Goal: Use online tool/utility: Utilize a website feature to perform a specific function

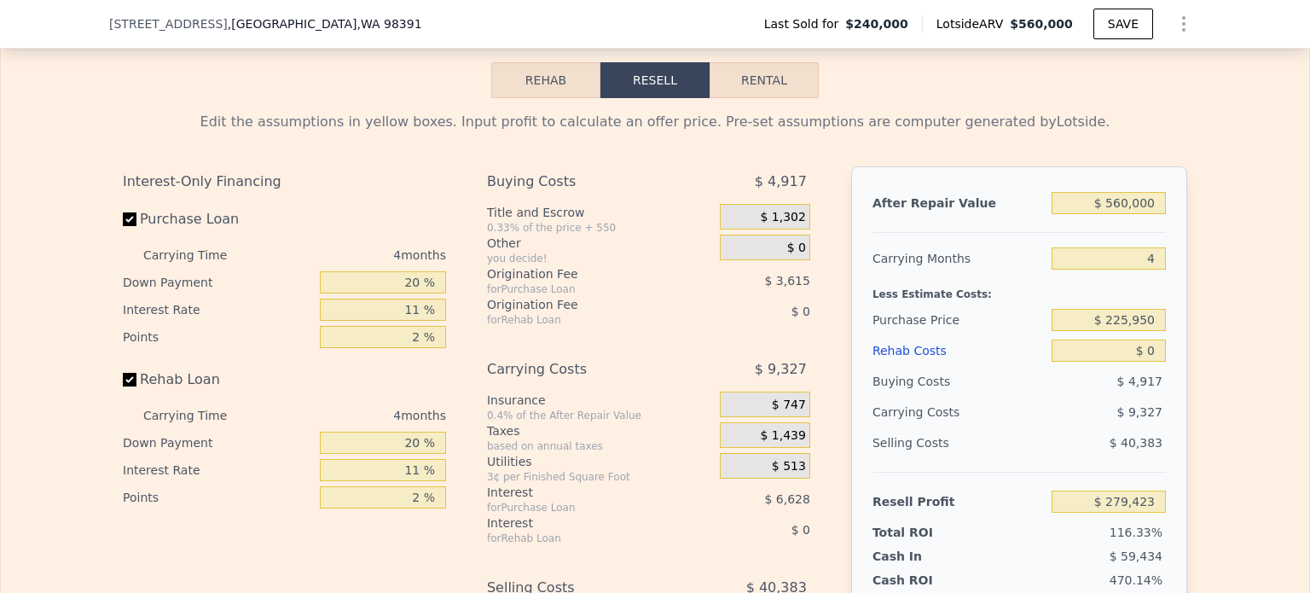
scroll to position [2636, 0]
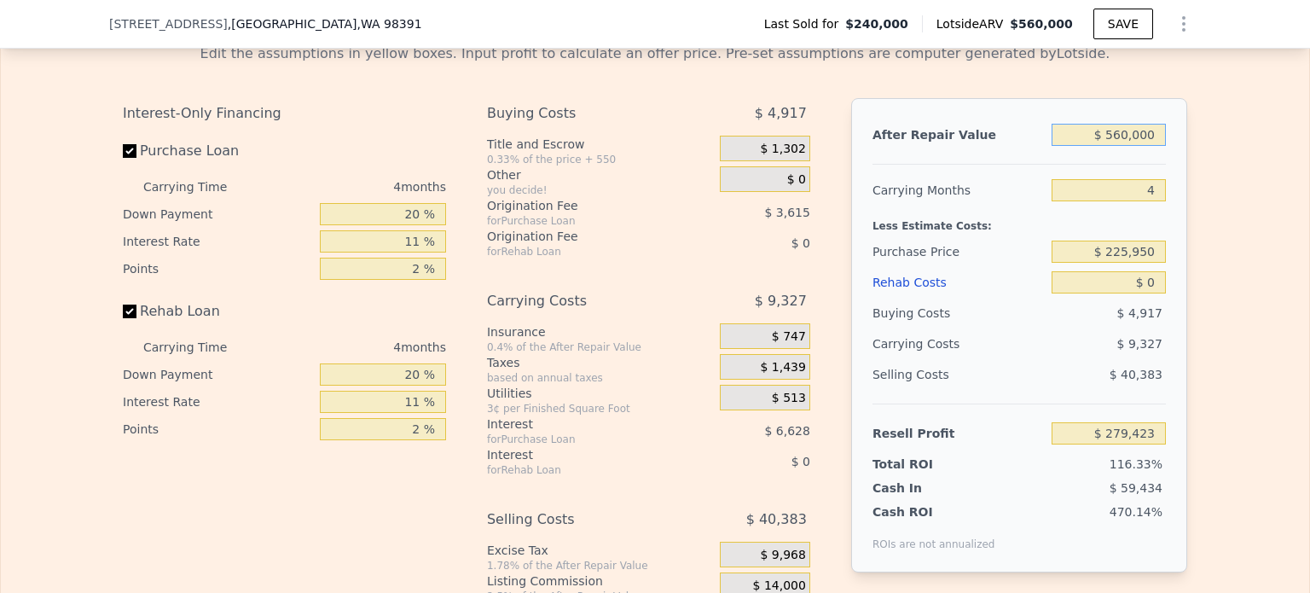
drag, startPoint x: 1132, startPoint y: 163, endPoint x: 1202, endPoint y: 173, distance: 70.7
click at [1201, 173] on div "Edit the assumptions in yellow boxes. Input profit to calculate an offer price.…" at bounding box center [655, 347] width 1308 height 634
type input "$ 510"
type input "-$ 239,525"
type input "$ 510,000"
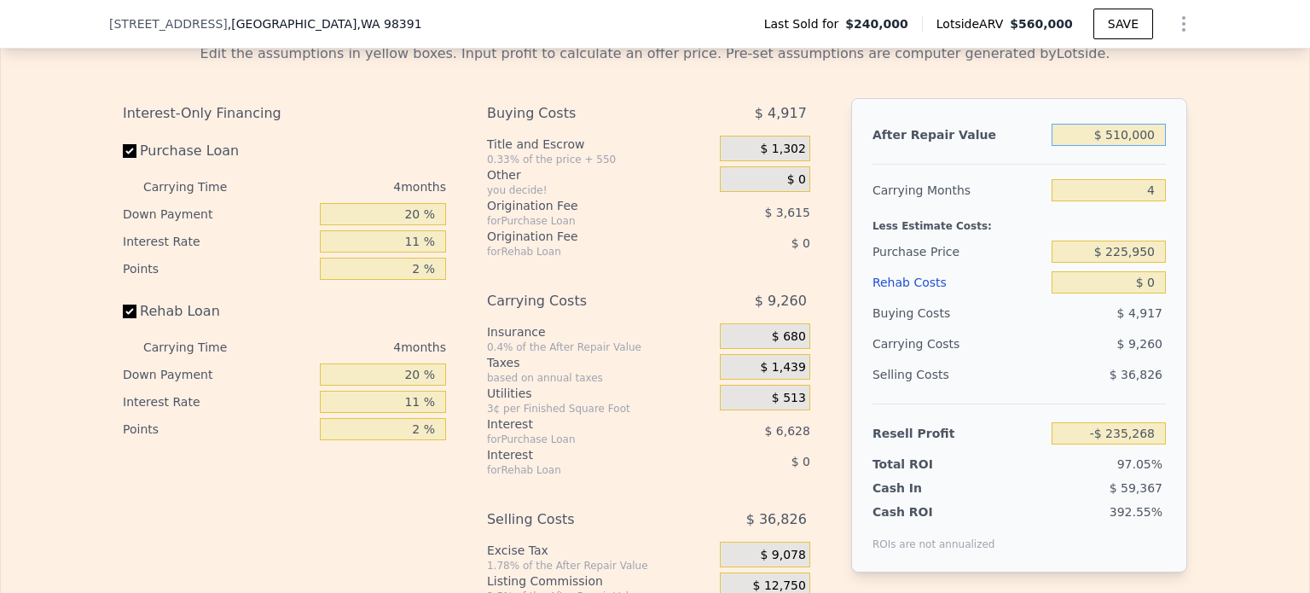
type input "$ 233,047"
type input "$ 510,000"
drag, startPoint x: 1105, startPoint y: 274, endPoint x: 1177, endPoint y: 279, distance: 71.8
click at [1177, 279] on div "After Repair Value $ 510,000 Carrying Months 4 Less Estimate Costs: Purchase Pr…" at bounding box center [1019, 335] width 336 height 474
type input "$ 312,500"
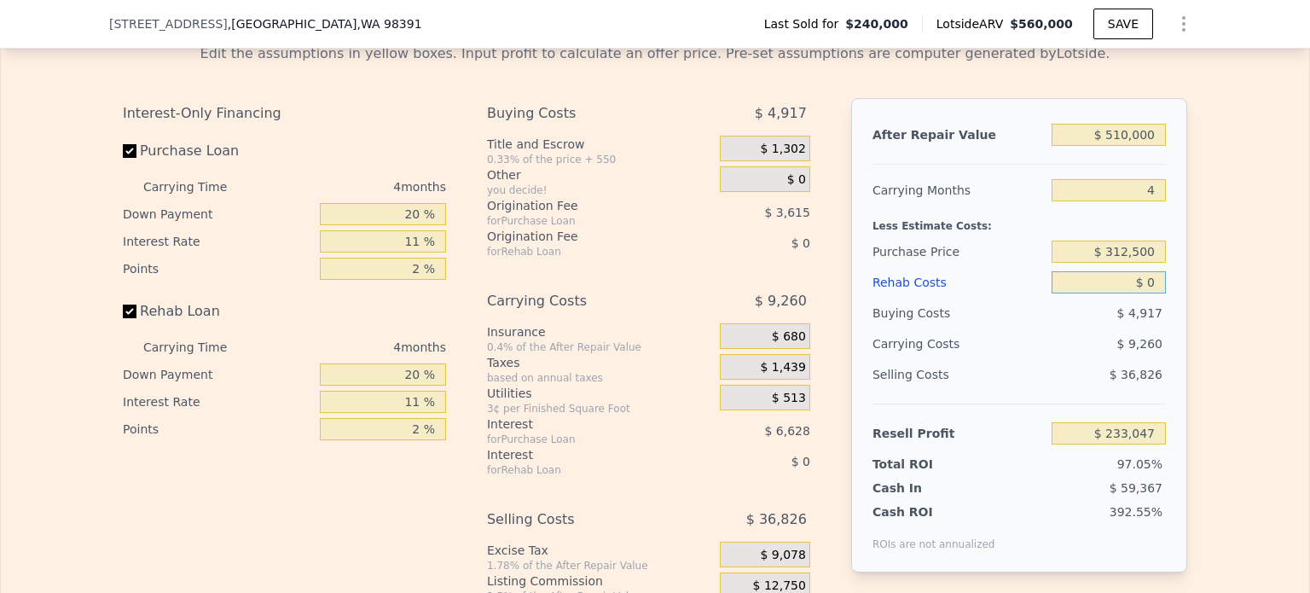
type input "$ 142,283"
drag, startPoint x: 1142, startPoint y: 304, endPoint x: 1152, endPoint y: 306, distance: 9.7
click at [1152, 293] on input "$ 0" at bounding box center [1108, 282] width 114 height 22
type input "$ 6"
type input "$ 142,277"
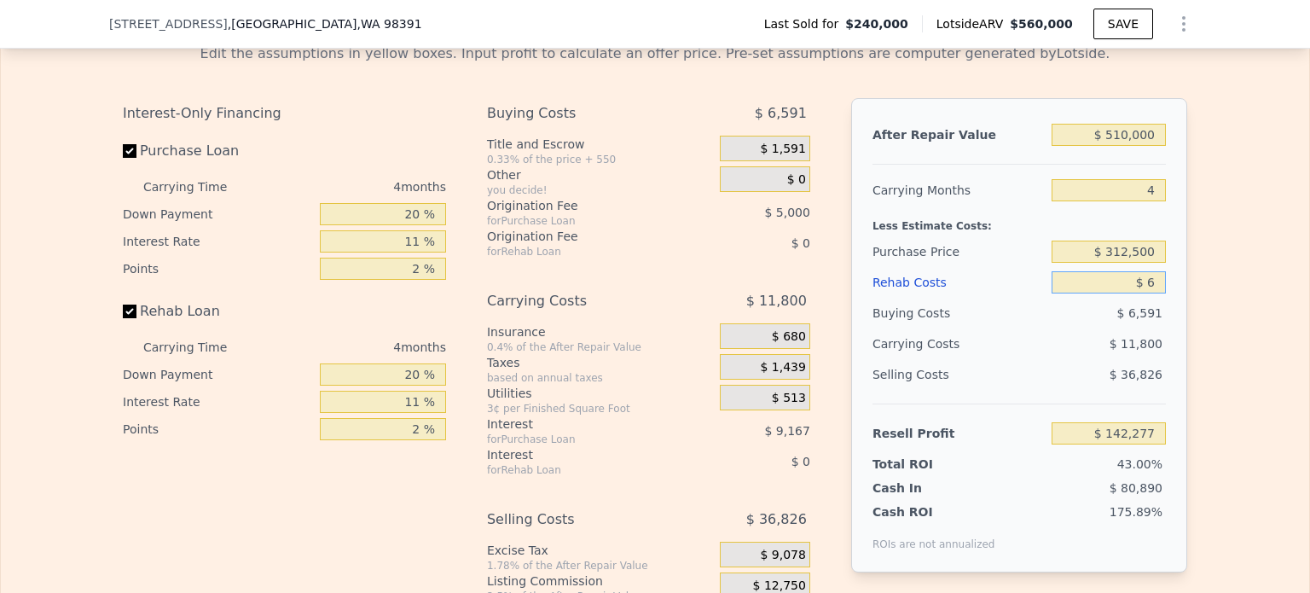
type input "$ 68"
type input "$ 142,214"
type input "$ 68,000"
type input "$ 71,199"
type input "$ 68,000"
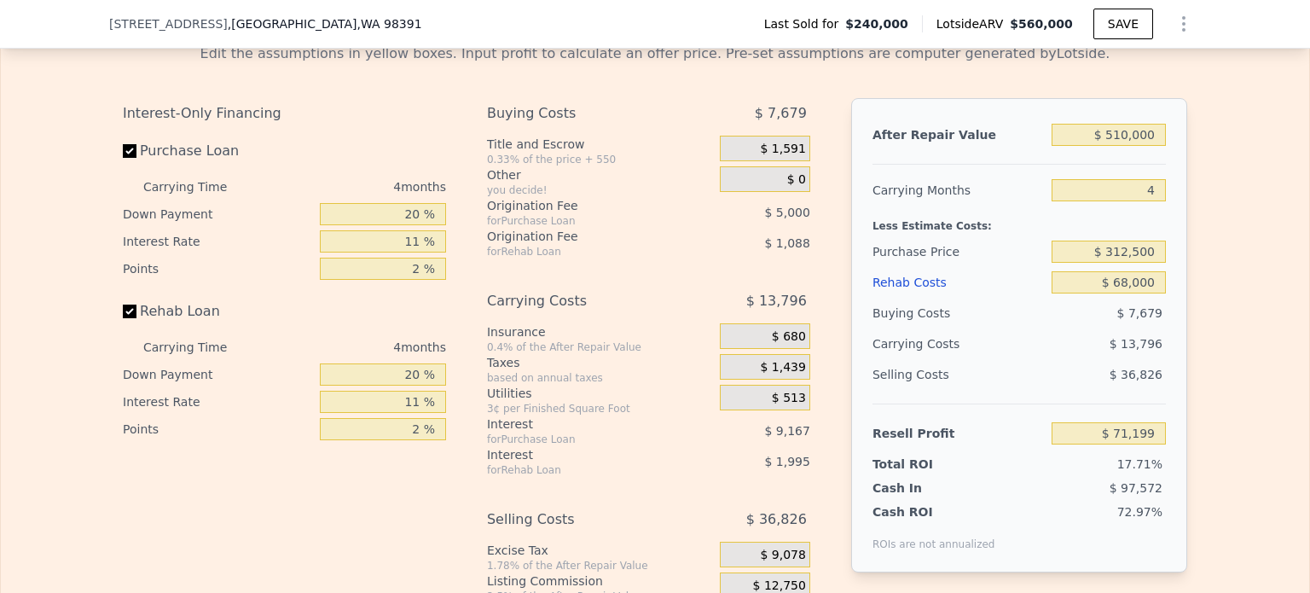
click at [1161, 325] on div "After Repair Value $ 510,000 Carrying Months 4 Less Estimate Costs: Purchase Pr…" at bounding box center [1019, 335] width 336 height 474
drag, startPoint x: 389, startPoint y: 236, endPoint x: 416, endPoint y: 236, distance: 27.3
click at [416, 225] on input "20 %" at bounding box center [383, 214] width 126 height 22
type input "10 %"
type input "$ 69,430"
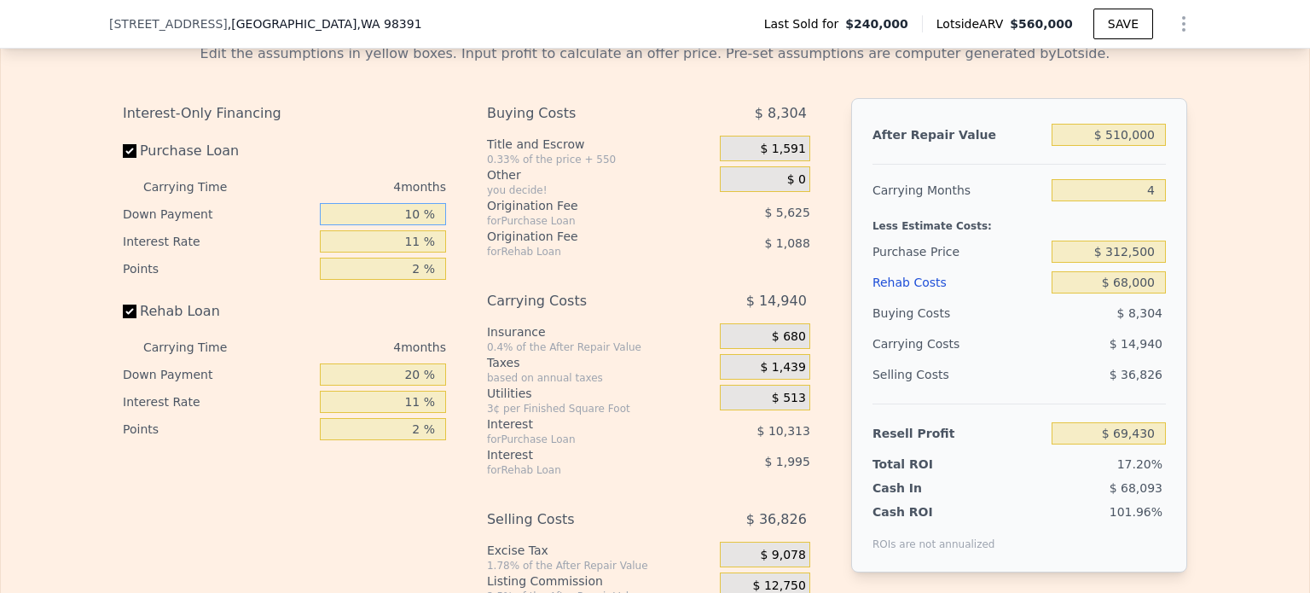
type input "10 %"
drag, startPoint x: 420, startPoint y: 265, endPoint x: 405, endPoint y: 264, distance: 15.4
click at [405, 252] on input "11 %" at bounding box center [383, 241] width 126 height 22
drag, startPoint x: 405, startPoint y: 264, endPoint x: 416, endPoint y: 263, distance: 11.1
click at [416, 252] on input "11 %" at bounding box center [383, 241] width 126 height 22
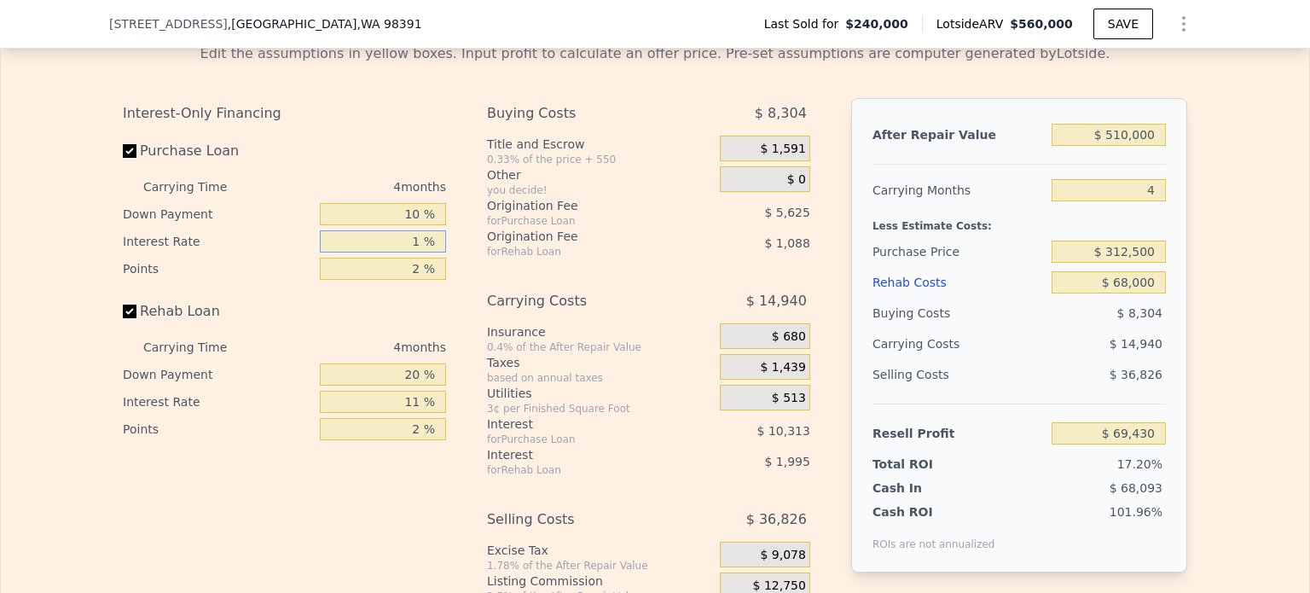
type input "10 %"
type input "$ 70,366"
type input "1 %"
type input "$ 78,806"
type input "12 %"
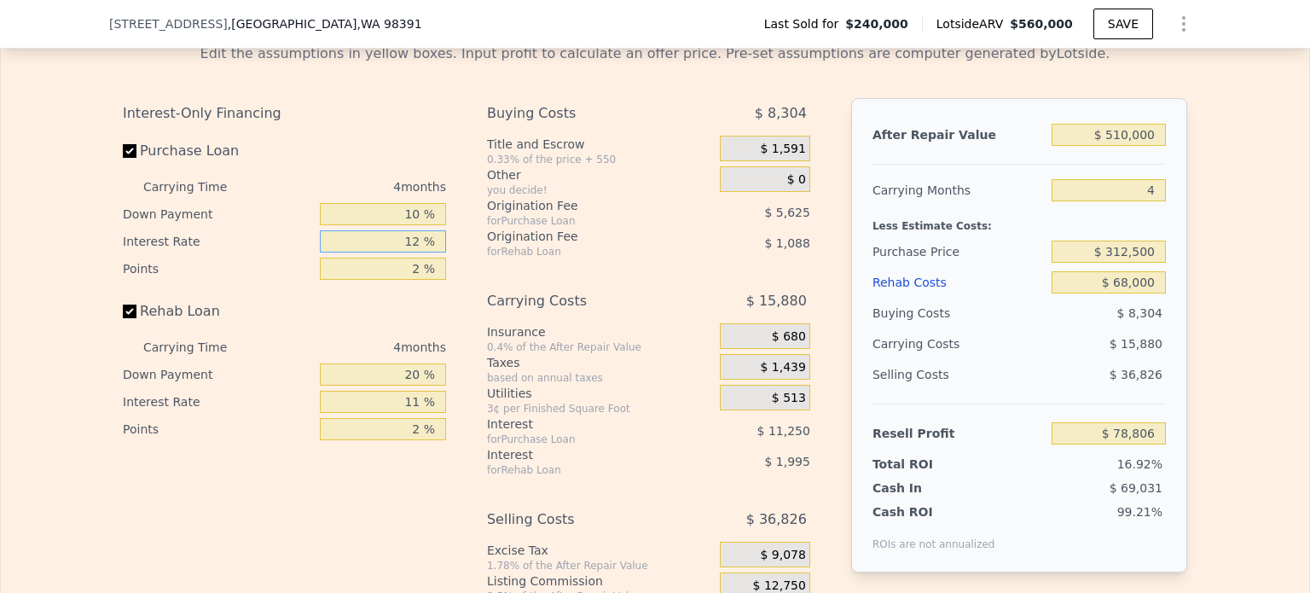
type input "$ 68,490"
type input "12.55 %"
type input "$ 67,978"
type input "12.55 %"
click at [415, 280] on input "2 %" at bounding box center [383, 268] width 126 height 22
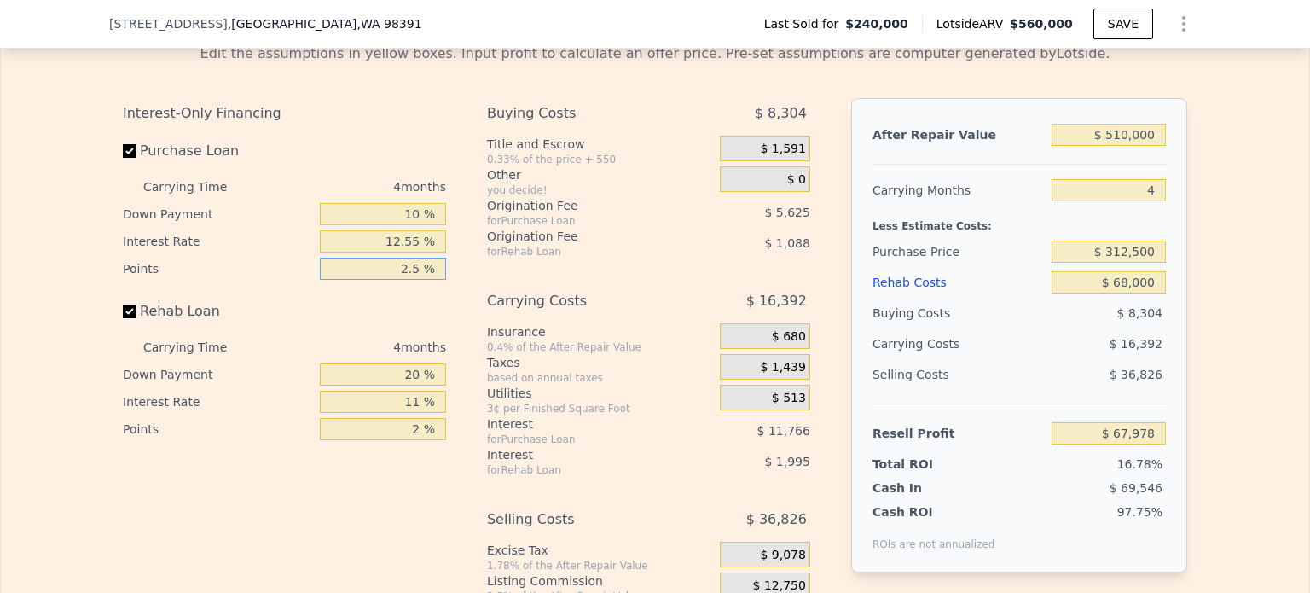
type input "2.55 %"
type input "$ 66,431"
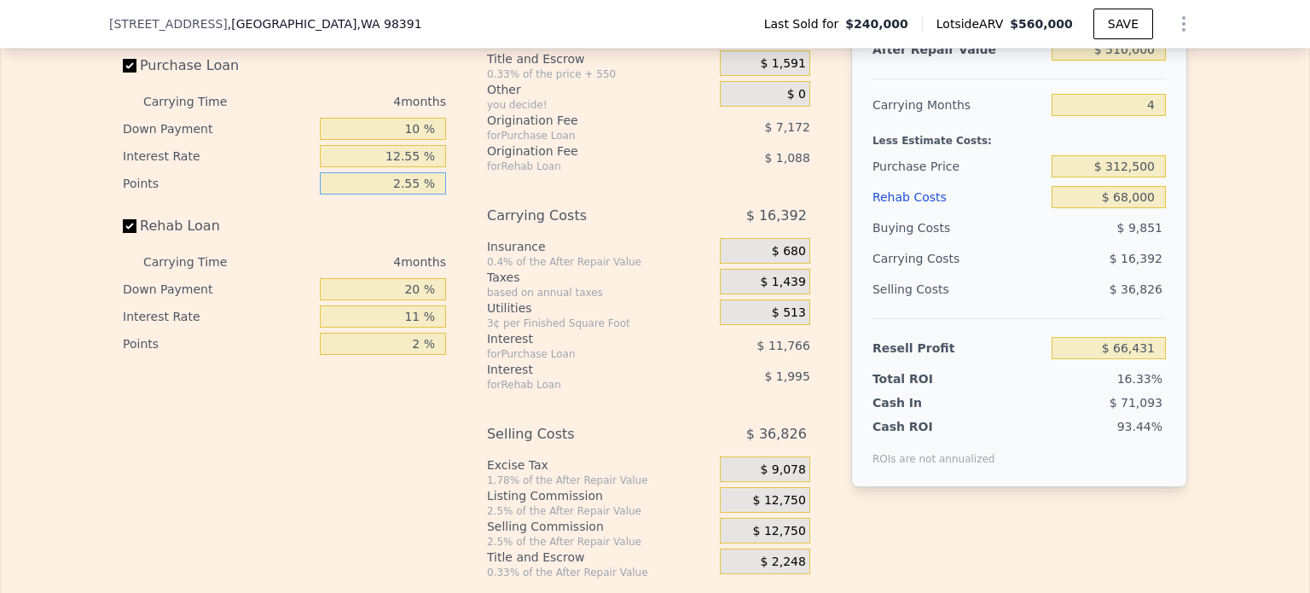
type input "2.55 %"
drag, startPoint x: 414, startPoint y: 309, endPoint x: 396, endPoint y: 309, distance: 18.8
click at [396, 300] on input "20 %" at bounding box center [383, 289] width 126 height 22
type input "0 %"
type input "$ 65,663"
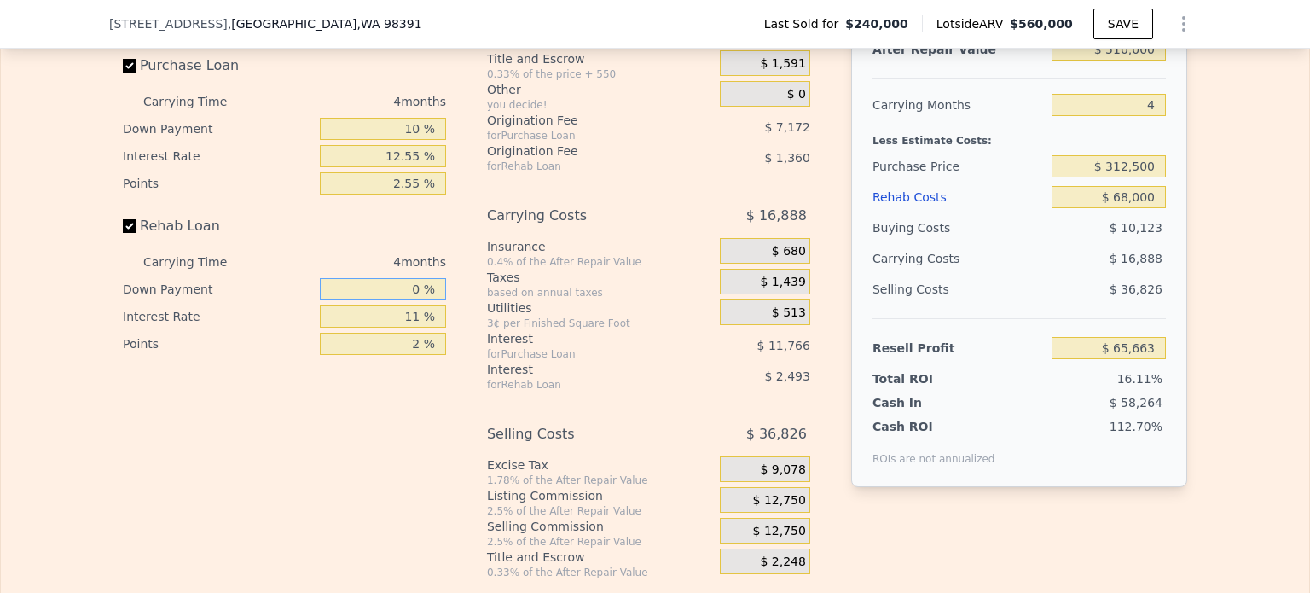
type input "0 %"
drag, startPoint x: 415, startPoint y: 367, endPoint x: 406, endPoint y: 367, distance: 9.4
click at [407, 355] on input "2 %" at bounding box center [383, 343] width 126 height 22
type input "5 %"
type input "$ 63,623"
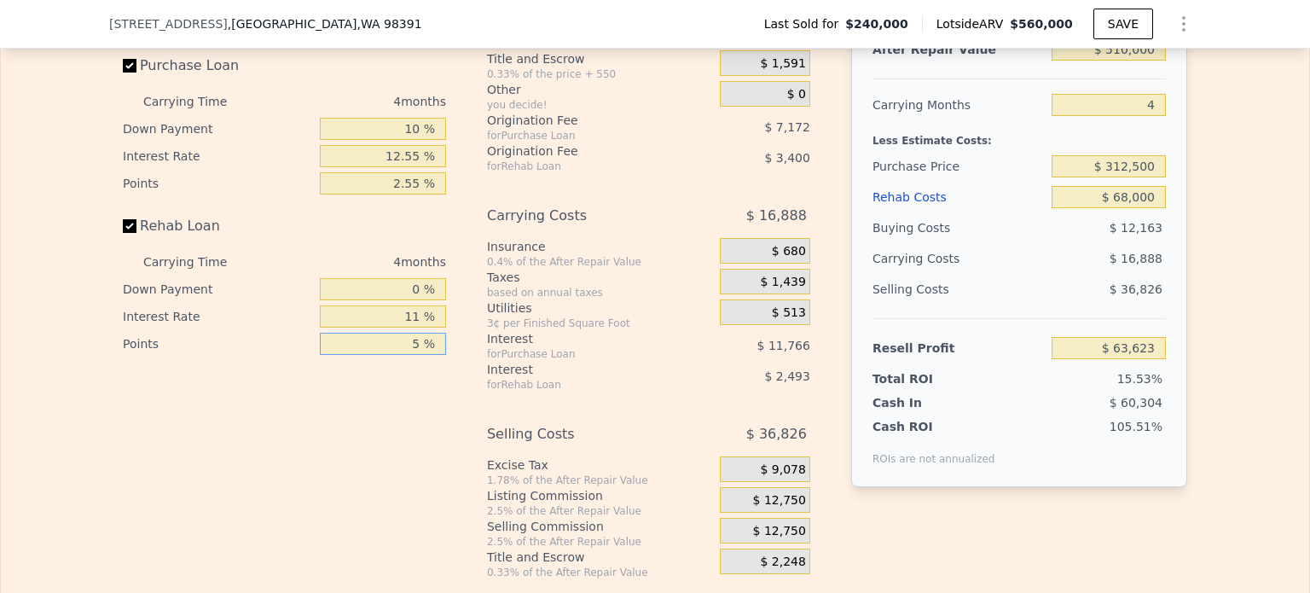
type input "5 %"
drag, startPoint x: 419, startPoint y: 342, endPoint x: 383, endPoint y: 340, distance: 36.7
click at [383, 327] on input "11 %" at bounding box center [383, 316] width 126 height 22
type input "12. %"
type input "$ 63,395"
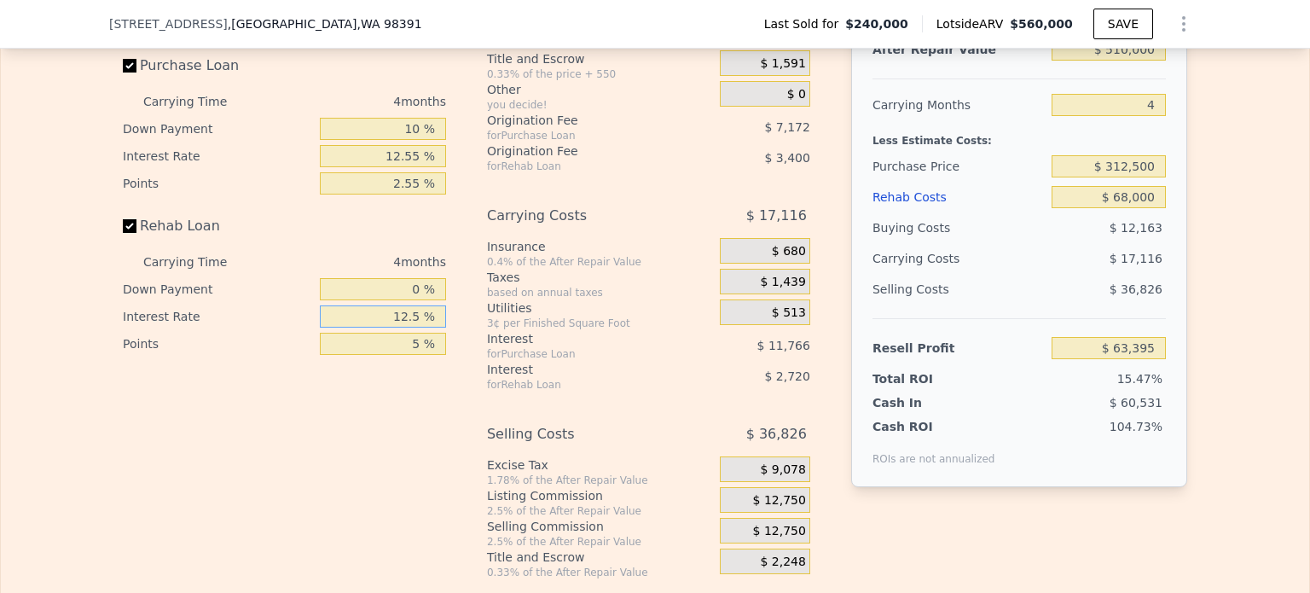
type input "12.55 %"
type input "$ 63,271"
type input "12.55 %"
click at [479, 369] on div "Interest-Only Financing Purchase Loan Carrying Time 4 months Down Payment 10 % …" at bounding box center [655, 296] width 1064 height 566
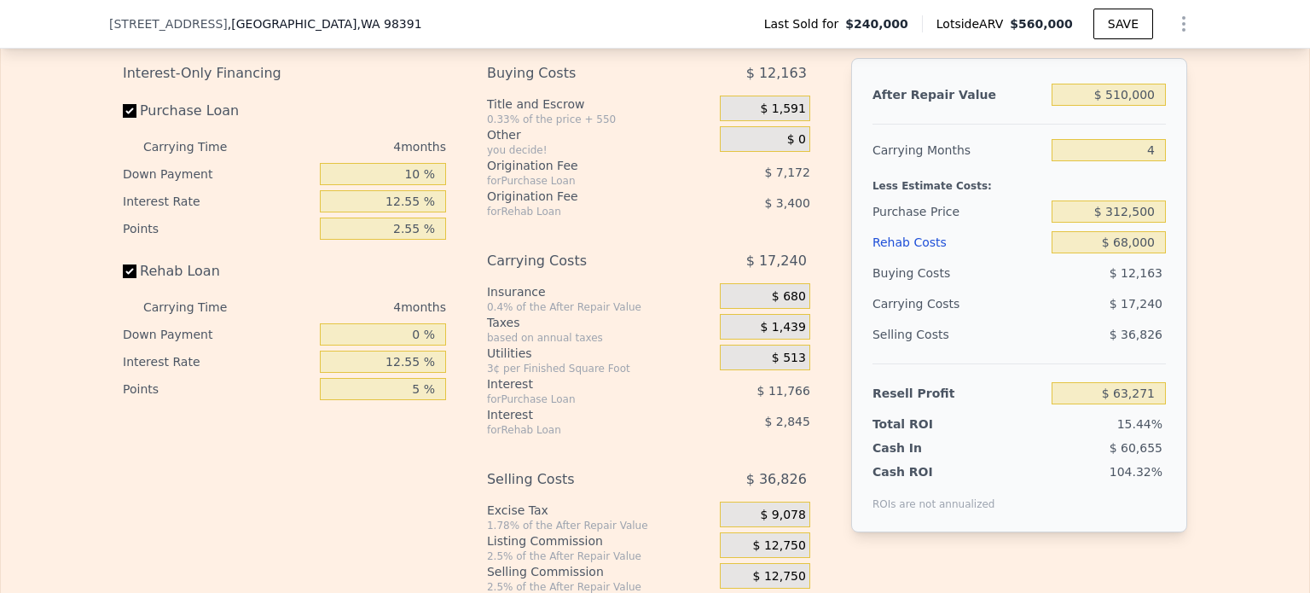
scroll to position [2636, 0]
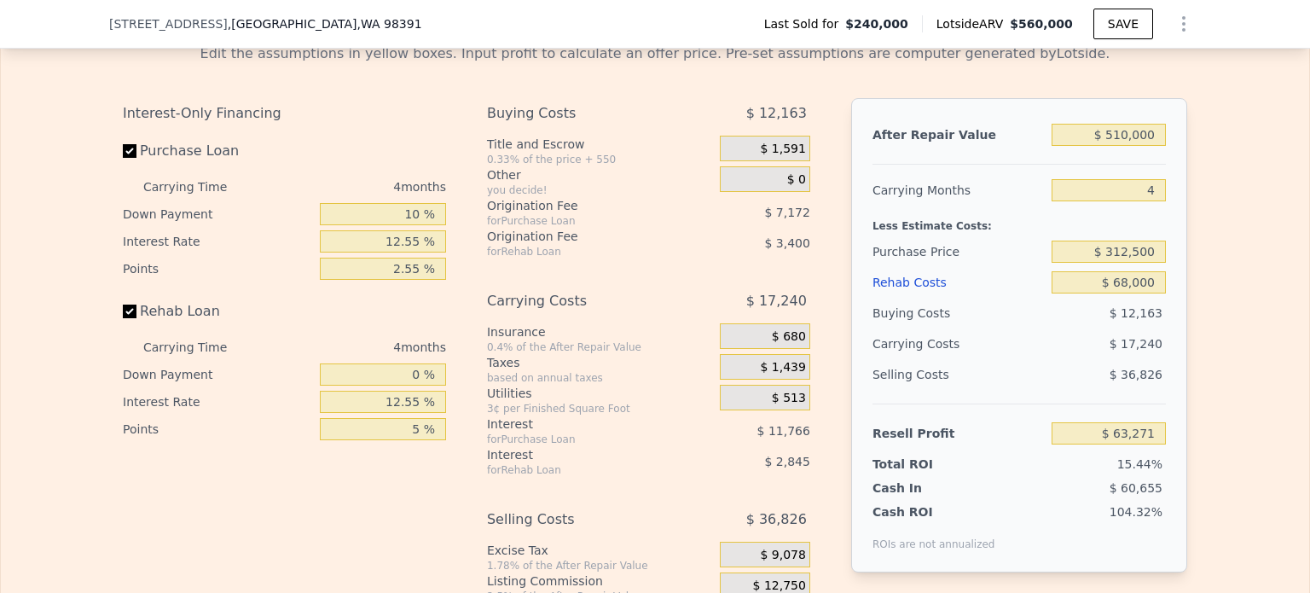
click at [798, 188] on span "$ 0" at bounding box center [796, 179] width 19 height 15
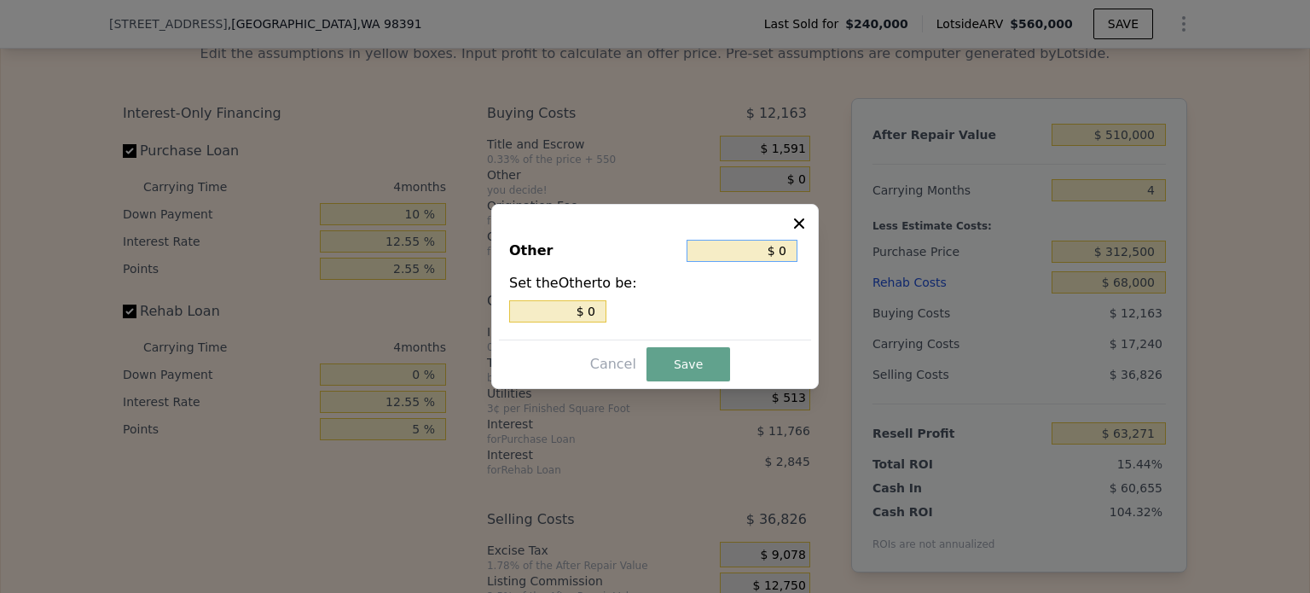
drag, startPoint x: 778, startPoint y: 246, endPoint x: 788, endPoint y: 251, distance: 11.1
click at [788, 251] on input "$ 0" at bounding box center [741, 251] width 111 height 22
type input "$ 80"
type input "$ 810"
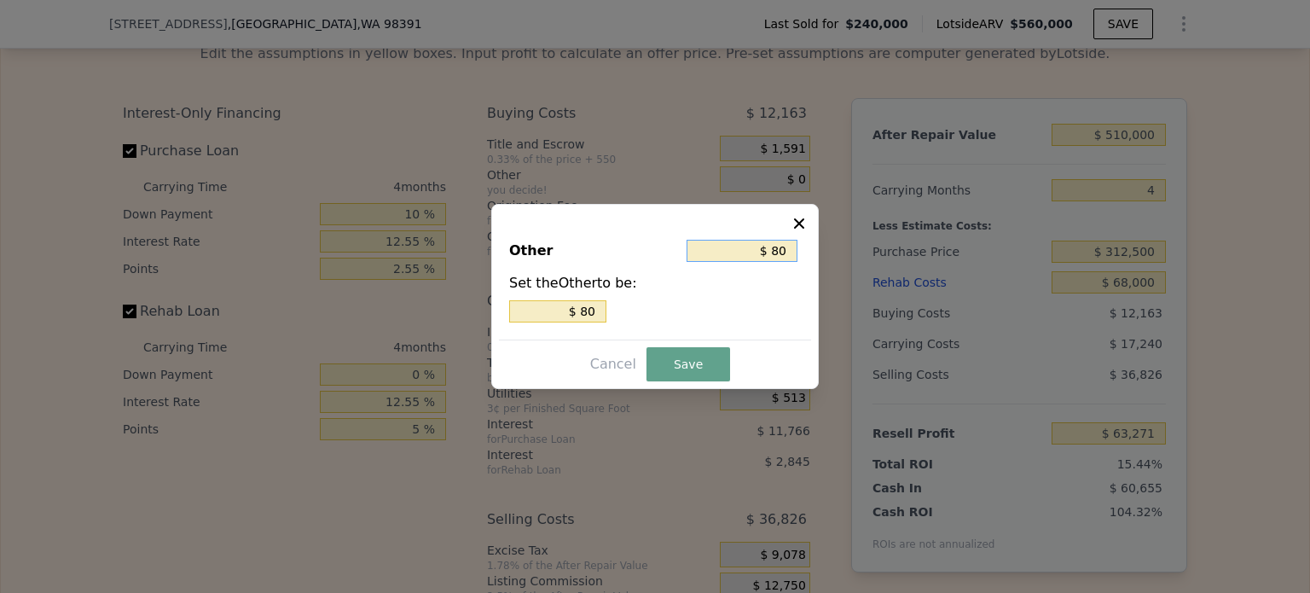
type input "$ 810"
type input "$ 8,120"
drag, startPoint x: 760, startPoint y: 252, endPoint x: 796, endPoint y: 251, distance: 35.8
click at [796, 251] on input "$ 8,120" at bounding box center [741, 251] width 111 height 22
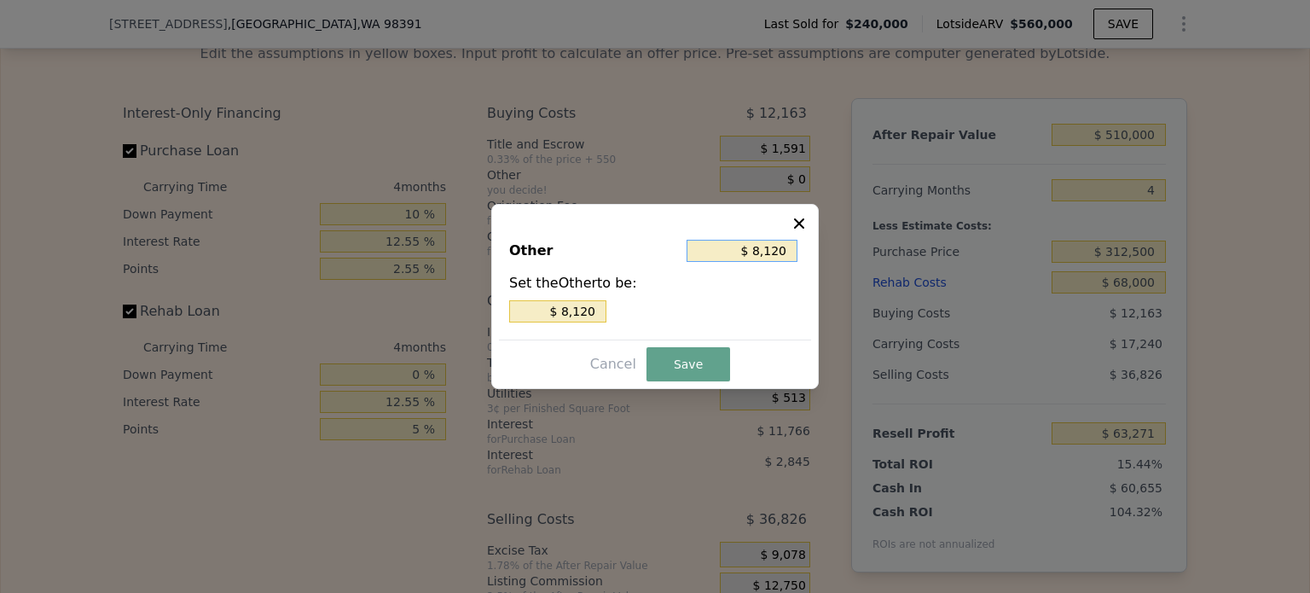
type input "$ 7"
type input "$ 78"
type input "$ 781"
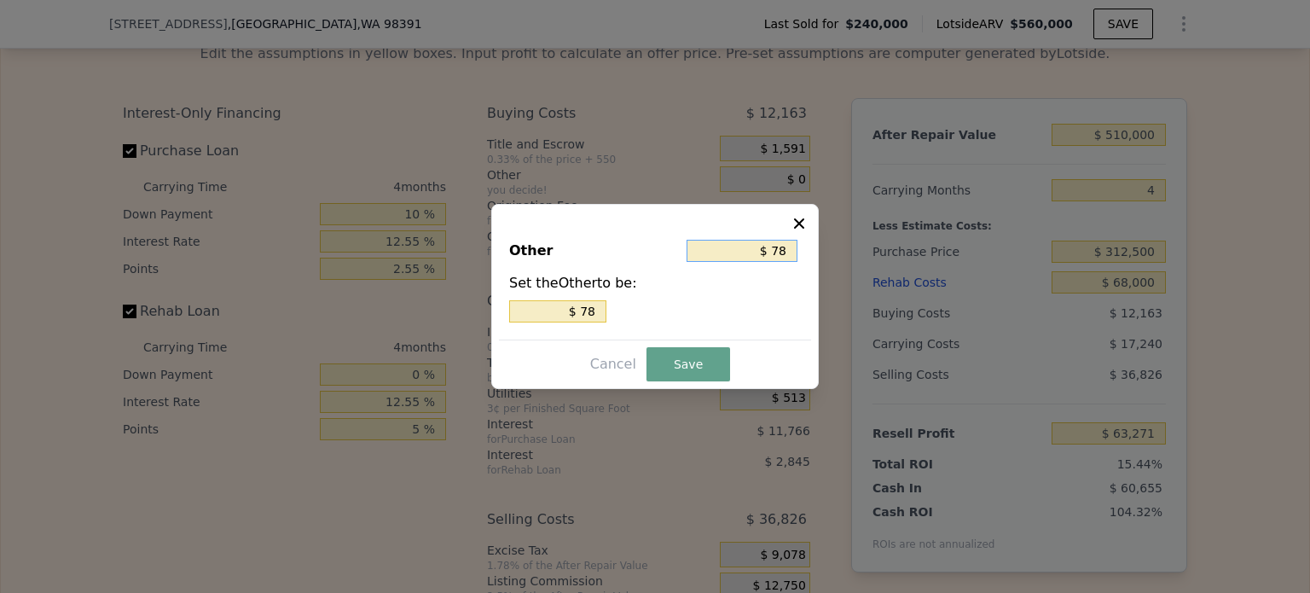
type input "$ 781"
type input "$ 7,812"
click at [681, 357] on button "Save" at bounding box center [688, 364] width 84 height 34
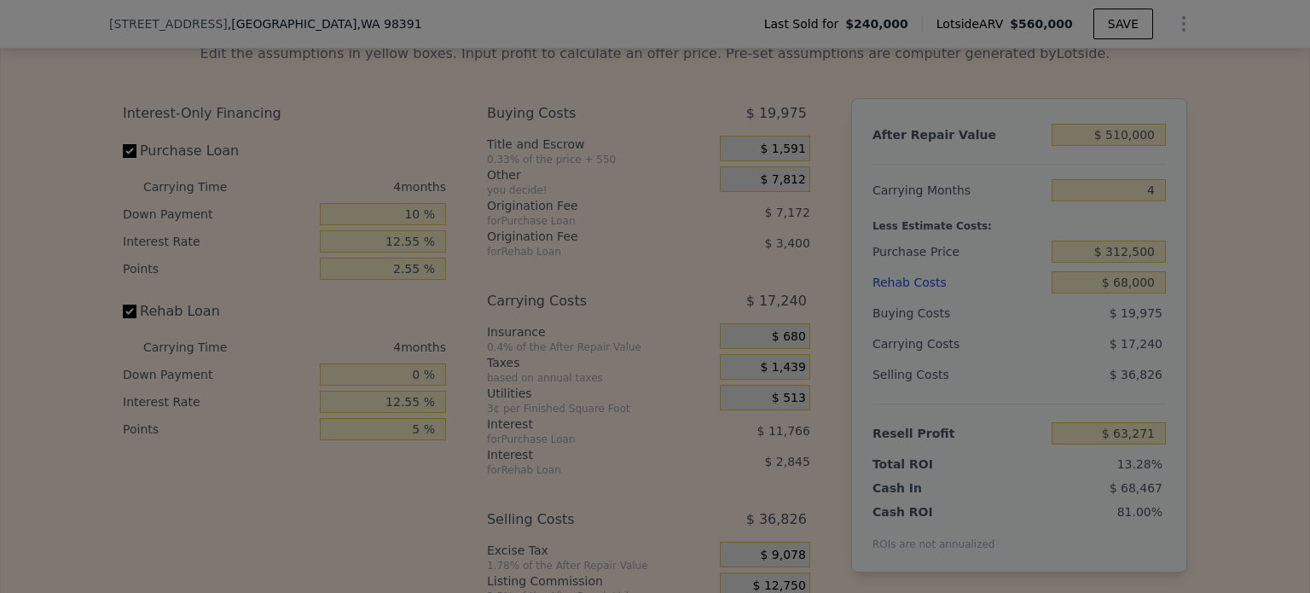
type input "$ 55,459"
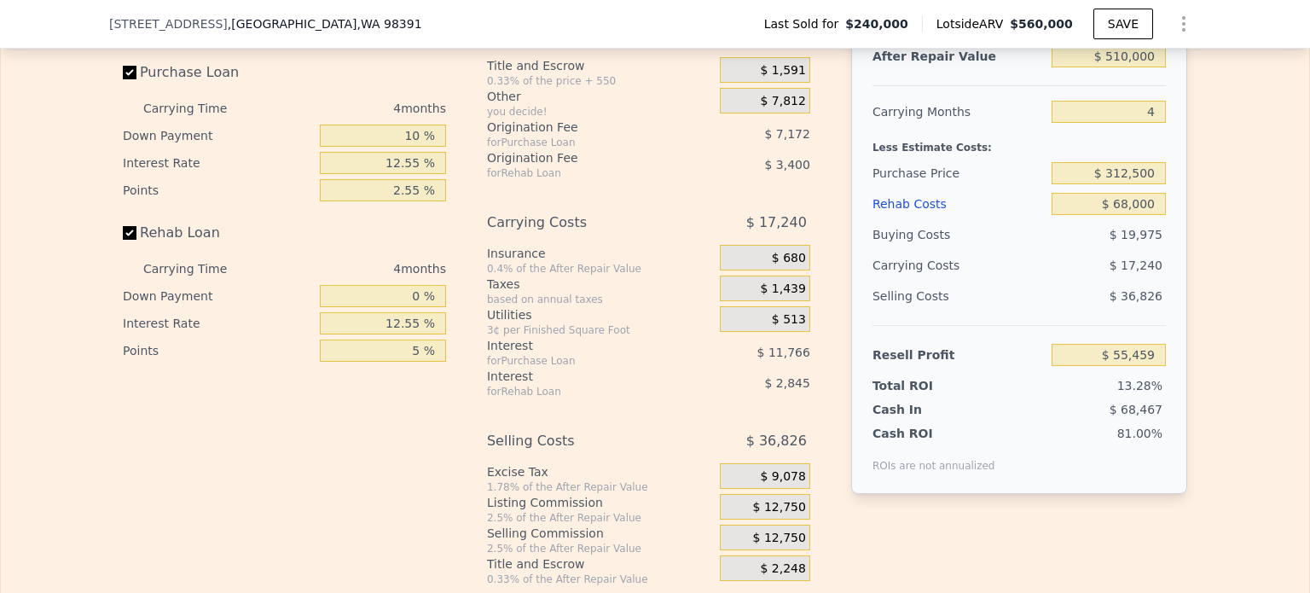
scroll to position [2708, 0]
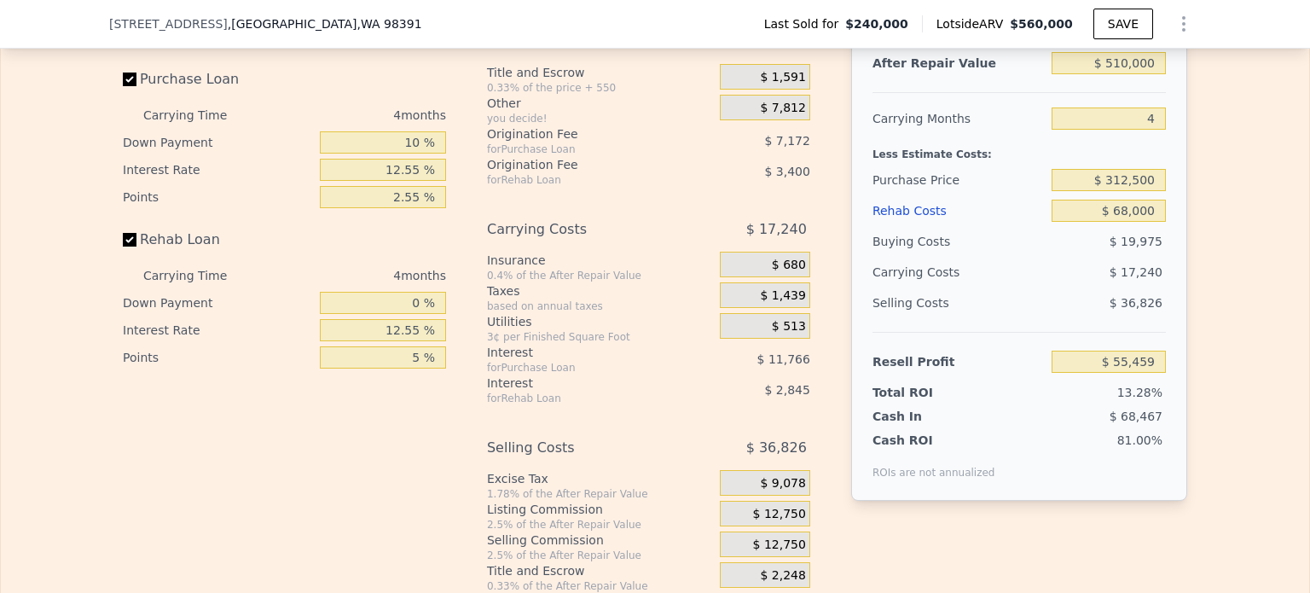
click at [778, 116] on span "$ 7,812" at bounding box center [782, 108] width 45 height 15
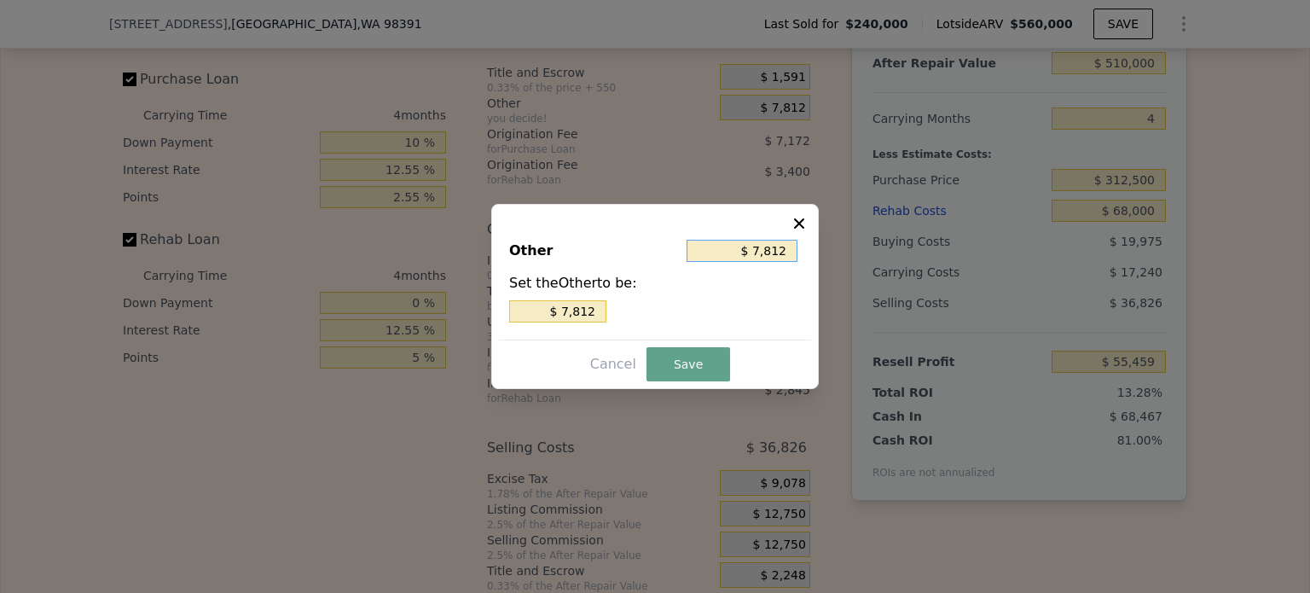
drag, startPoint x: 756, startPoint y: 255, endPoint x: 801, endPoint y: 252, distance: 45.3
click at [801, 252] on div "Other $ 7,812 Set the Other to be: $ 7,812" at bounding box center [655, 282] width 312 height 114
type input "$ 781"
type input "$ 78"
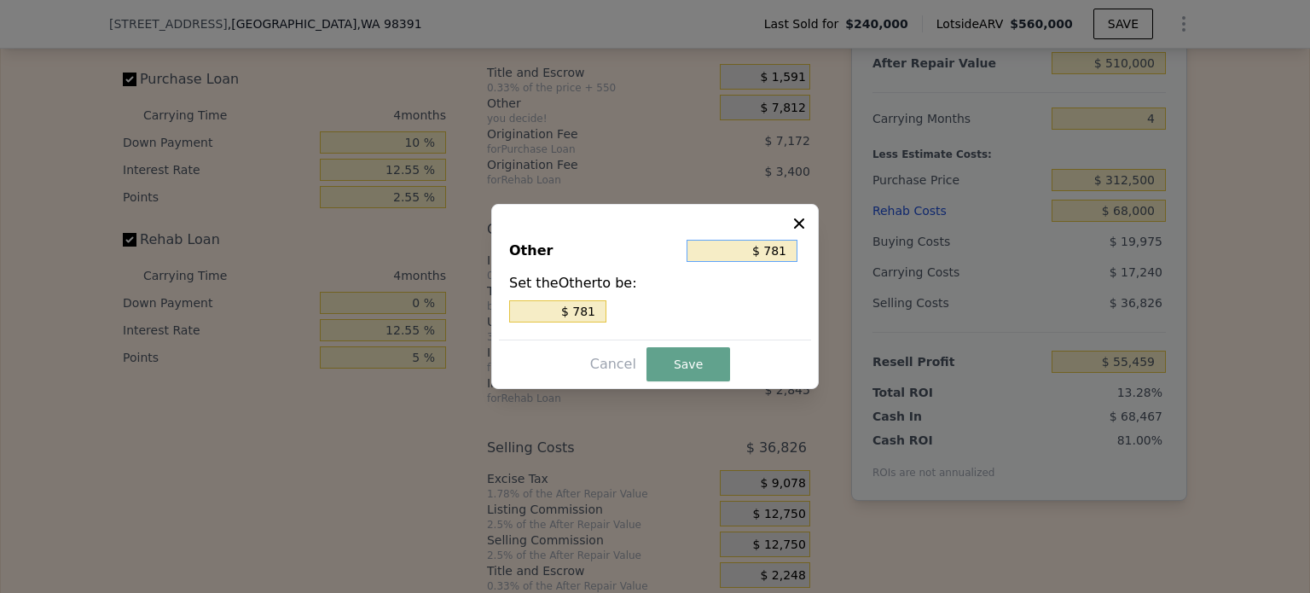
type input "$ 78"
type input "$ 7"
type input "$ 6"
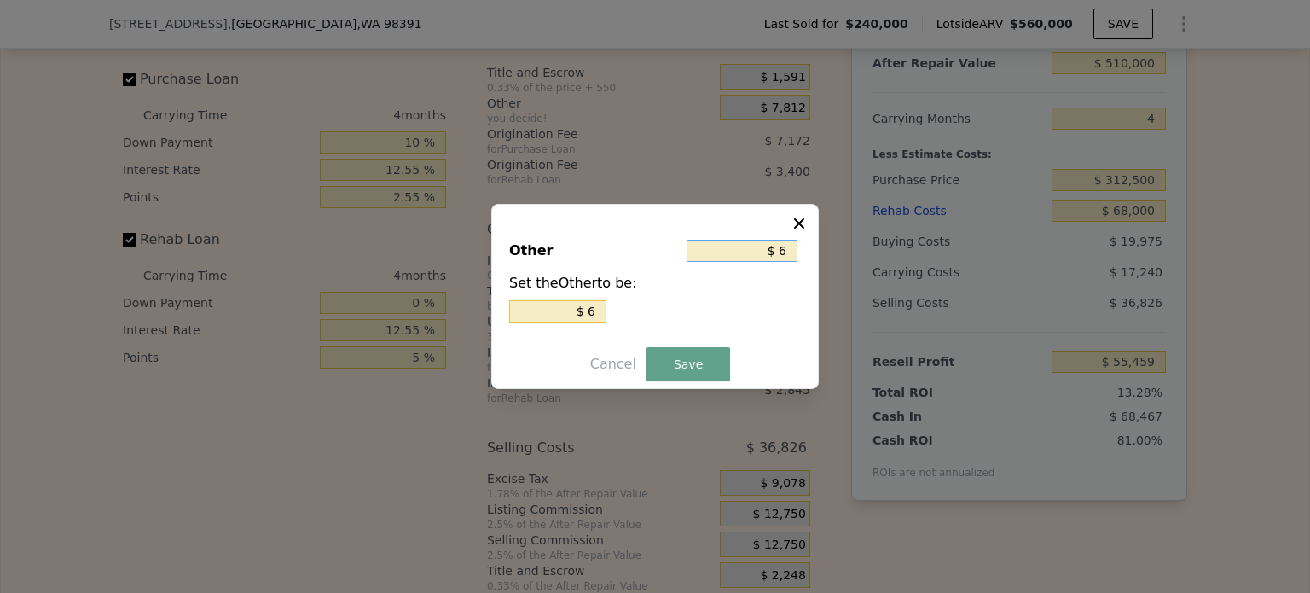
type input "$ 62"
type input "$ 625"
type input "$ 6,250"
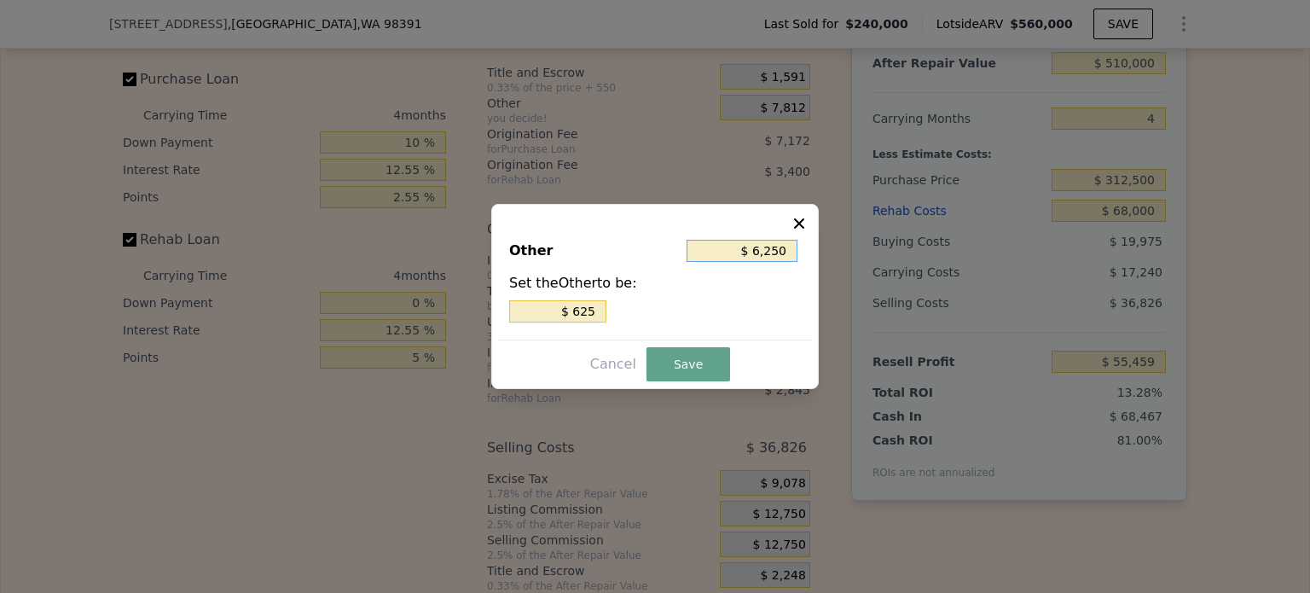
type input "$ 6,250"
click at [678, 350] on button "Save" at bounding box center [688, 364] width 84 height 34
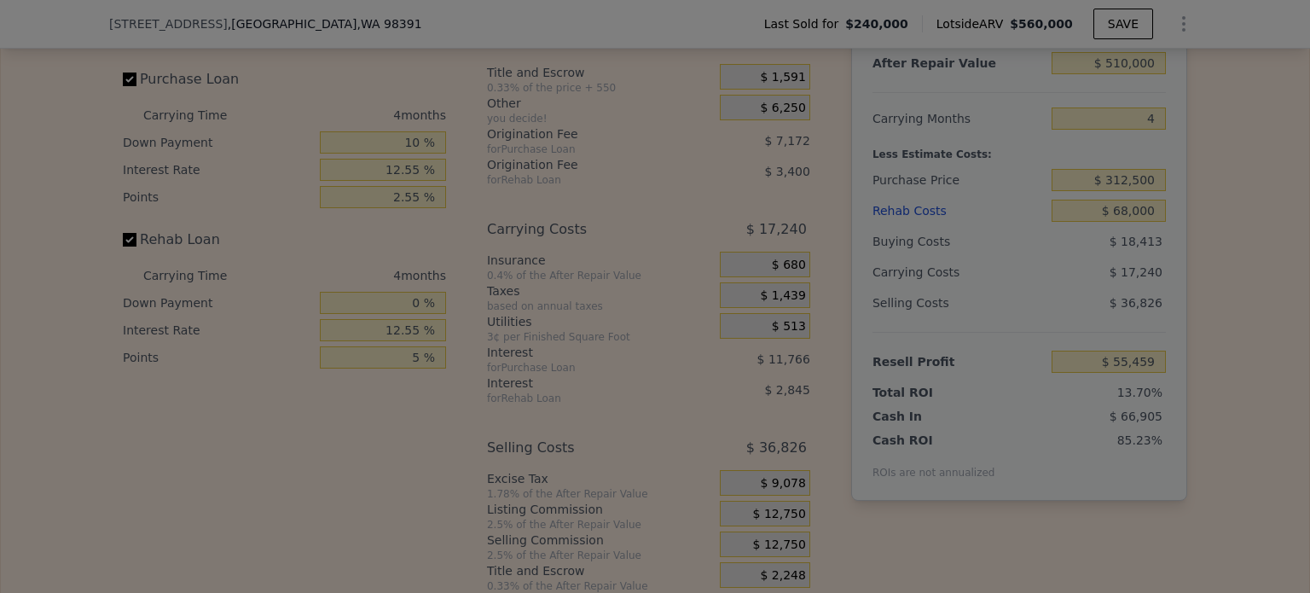
type input "$ 57,021"
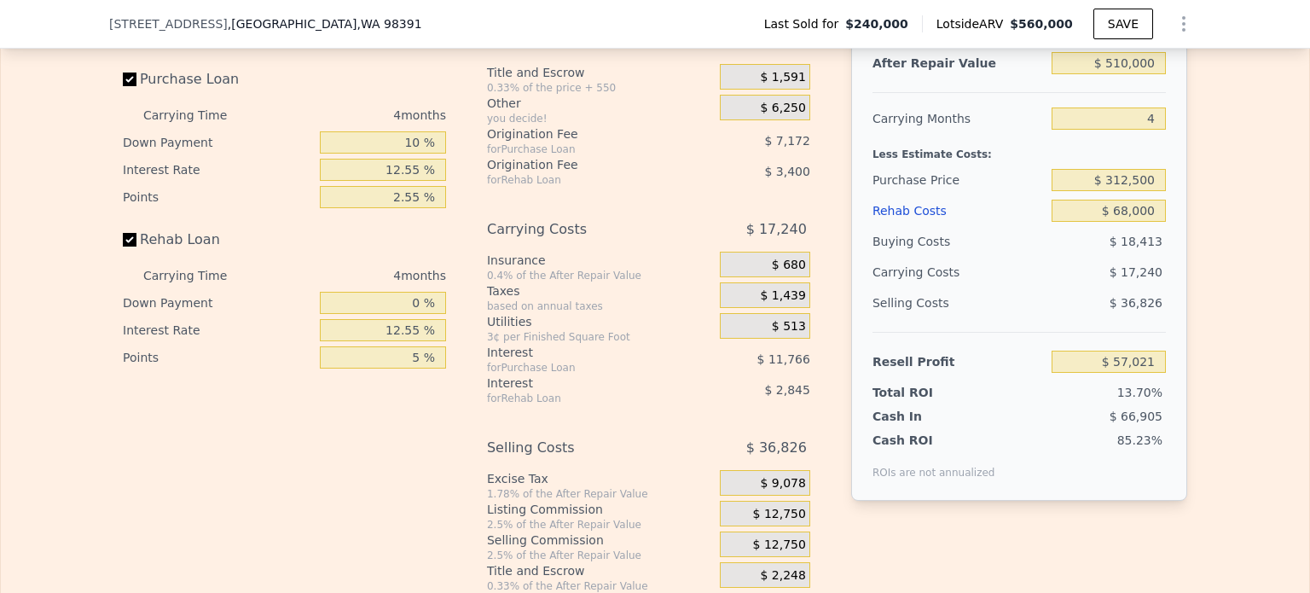
click at [772, 522] on span "$ 12,750" at bounding box center [779, 513] width 53 height 15
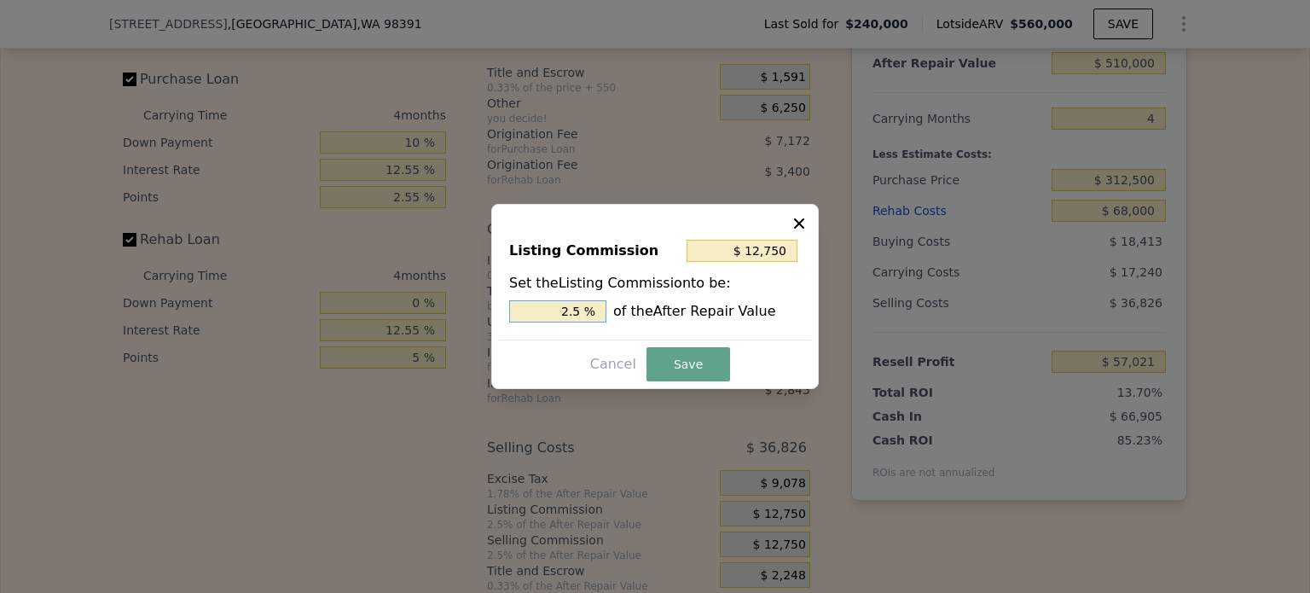
drag, startPoint x: 588, startPoint y: 315, endPoint x: 564, endPoint y: 316, distance: 23.9
click at [564, 316] on input "2.5 %" at bounding box center [557, 311] width 97 height 22
type input "$ 10,200"
type input "2 %"
click at [675, 364] on button "Save" at bounding box center [688, 364] width 84 height 34
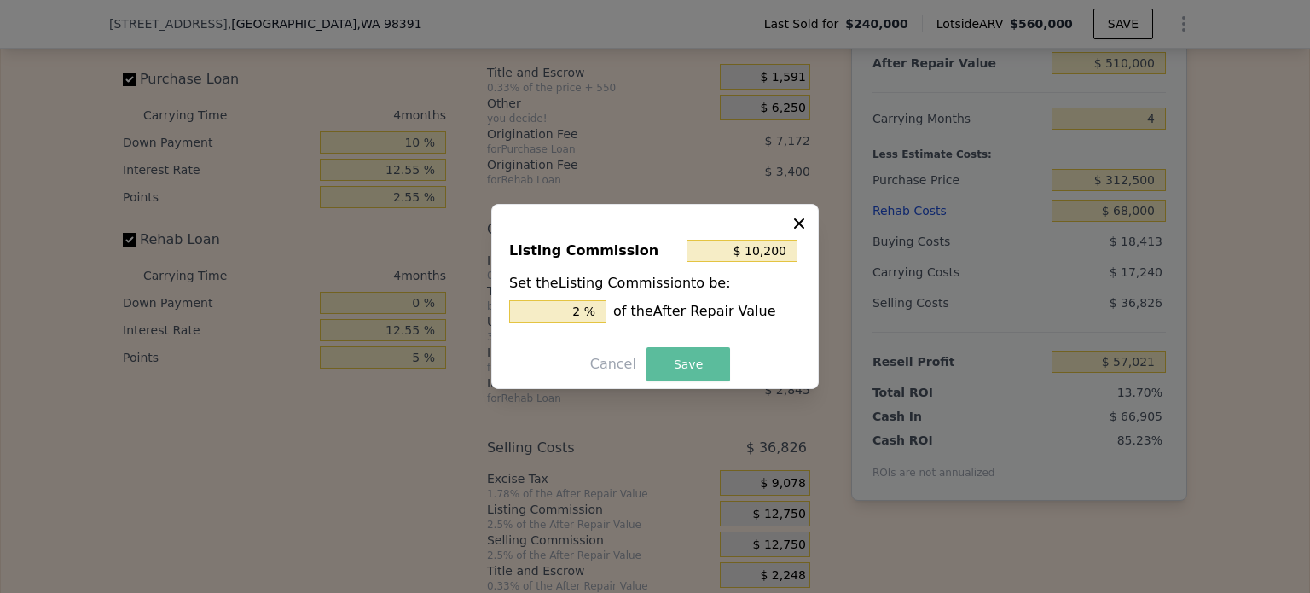
type input "$ 59,571"
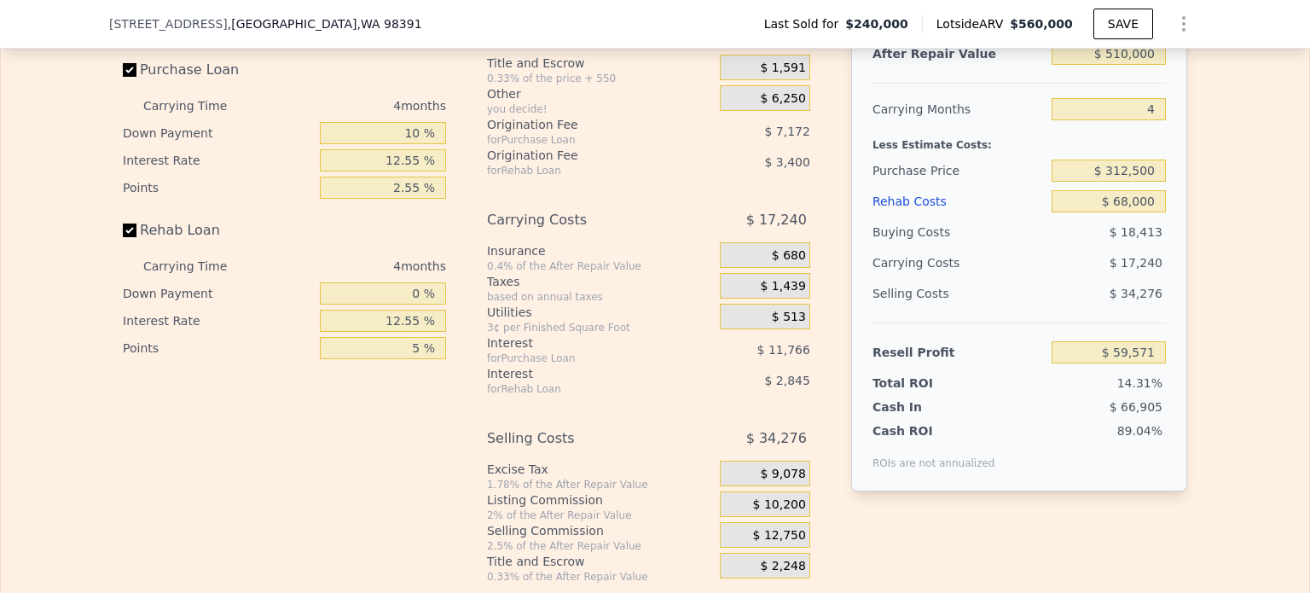
scroll to position [2703, 0]
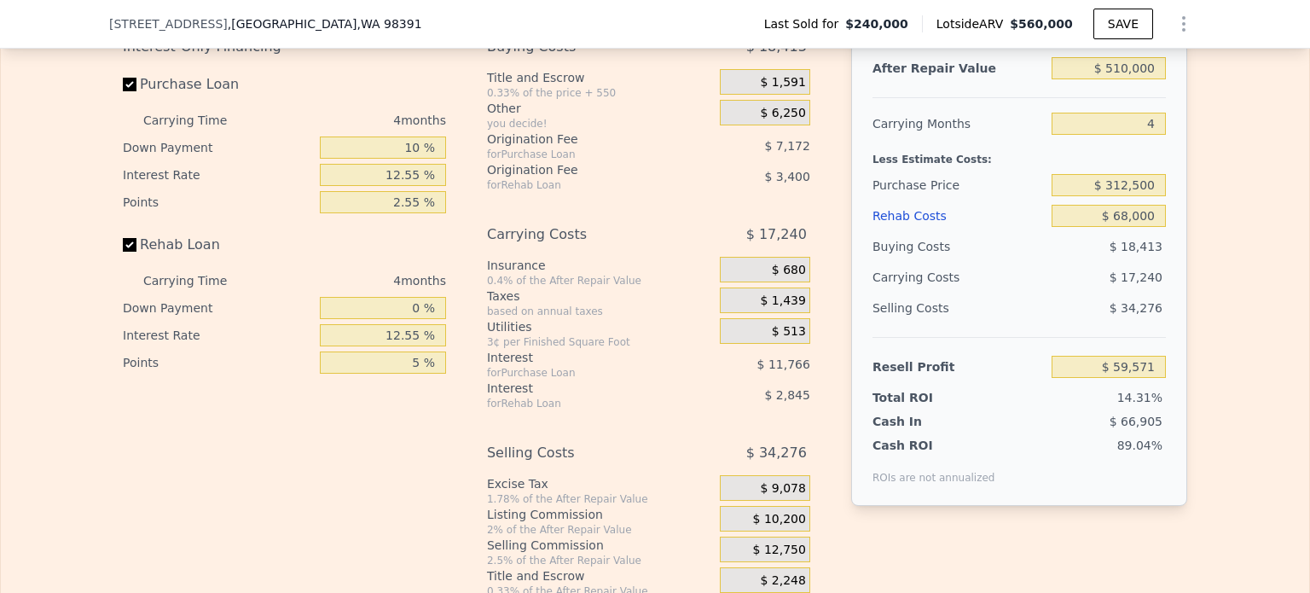
click at [819, 262] on div "Interest-Only Financing Purchase Loan Carrying Time 4 months Down Payment 10 % …" at bounding box center [655, 315] width 1064 height 566
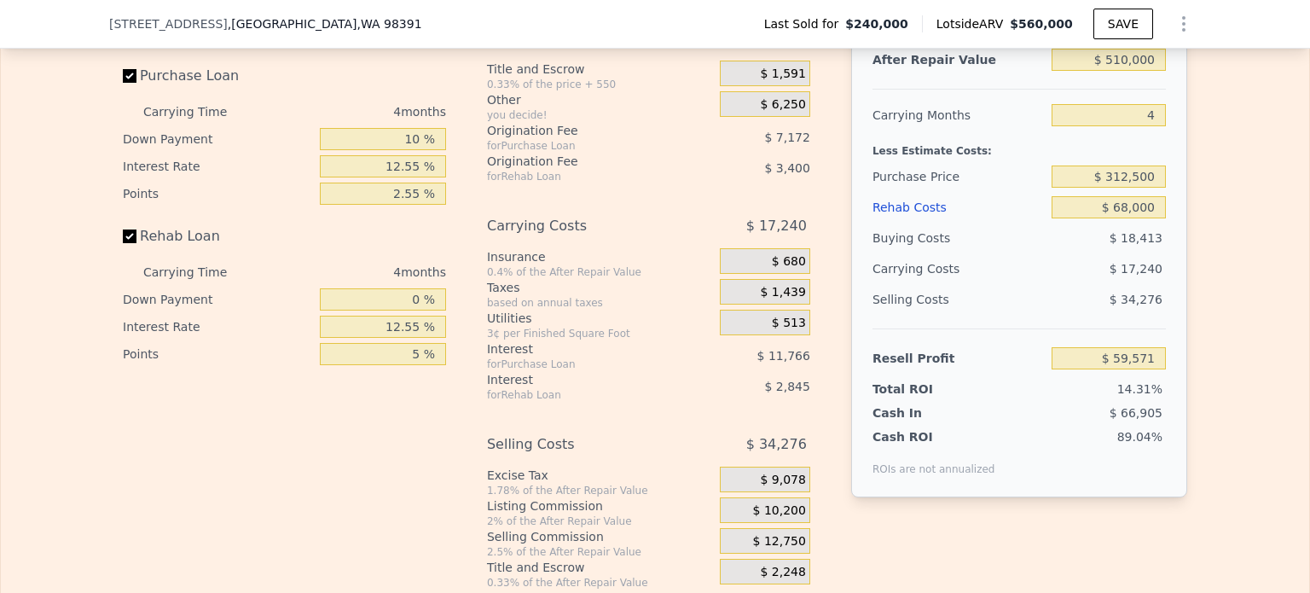
scroll to position [2704, 0]
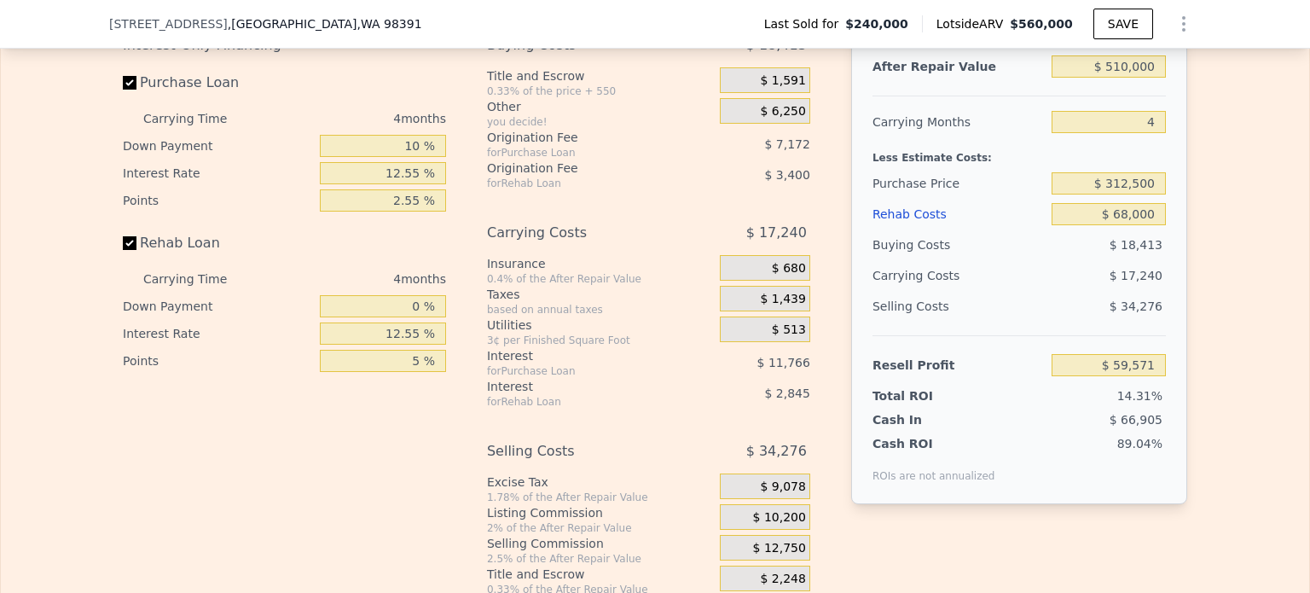
click at [822, 280] on div "Interest-Only Financing Purchase Loan Carrying Time 4 months Down Payment 10 % …" at bounding box center [655, 313] width 1064 height 566
type input "$ 560,000"
type input "$ 0"
type input "$ 279,423"
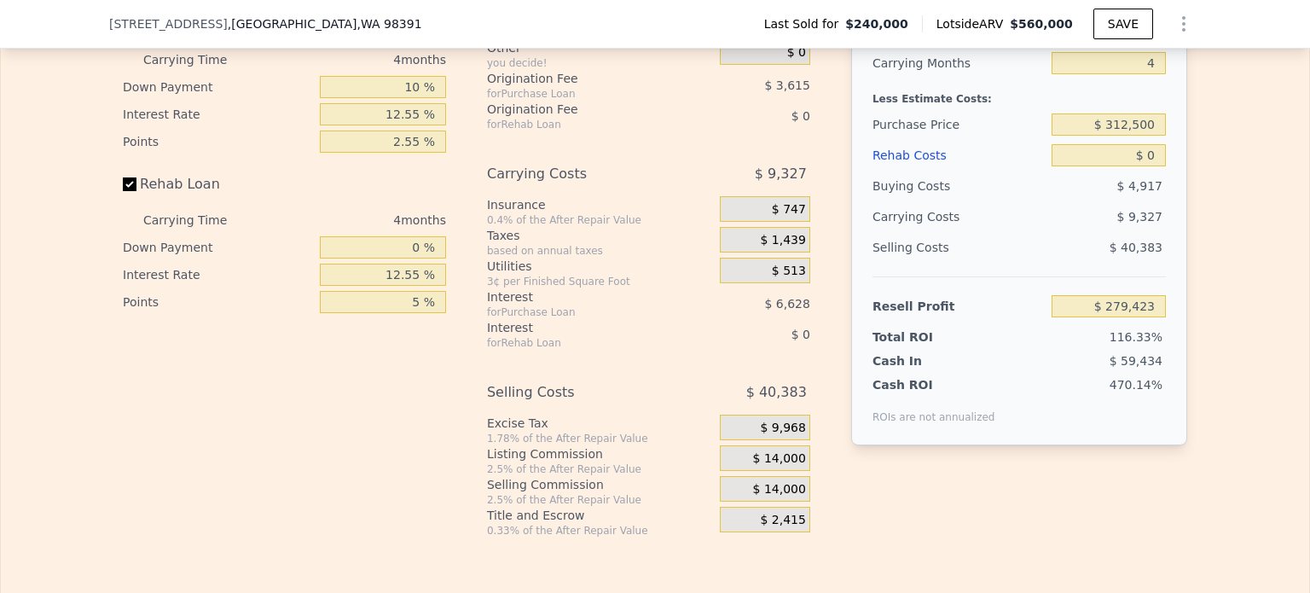
scroll to position [2790, 0]
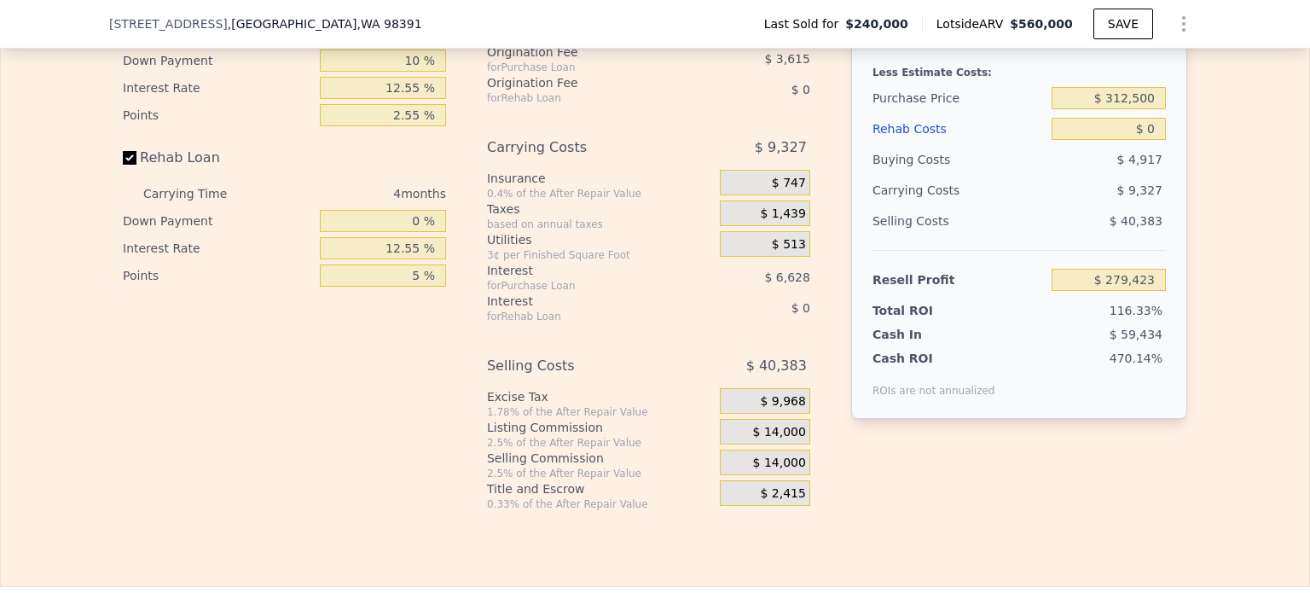
click at [783, 440] on span "$ 14,000" at bounding box center [779, 432] width 53 height 15
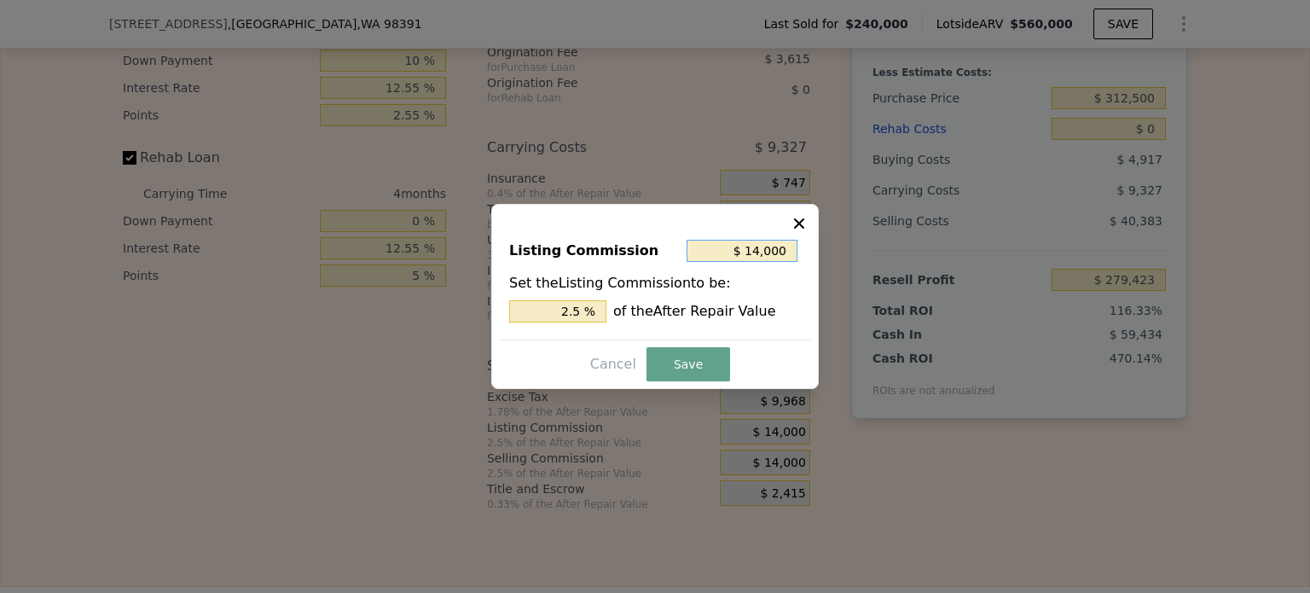
drag, startPoint x: 752, startPoint y: 256, endPoint x: 807, endPoint y: 256, distance: 54.6
click at [807, 256] on div "Listing Commission $ 14,000 Set the Listing Commission to be: 2.5 % of the Afte…" at bounding box center [655, 282] width 312 height 114
type input "$ 0"
type input "0 %"
type input "$ 0"
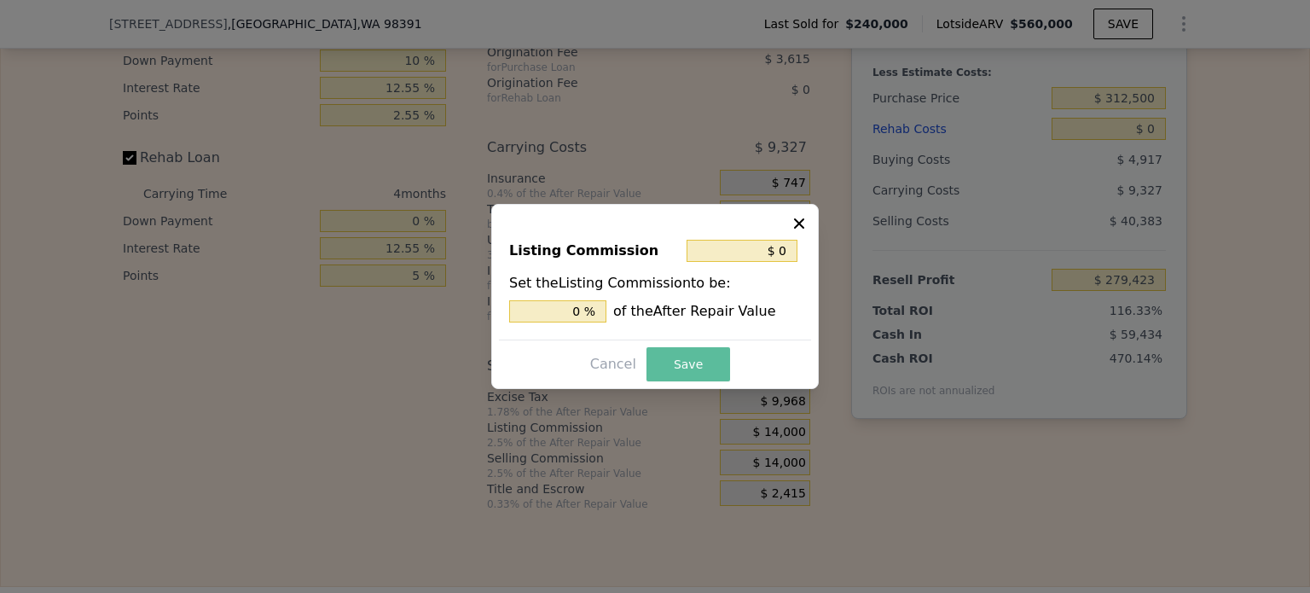
click at [703, 363] on button "Save" at bounding box center [688, 364] width 84 height 34
type input "$ 293,423"
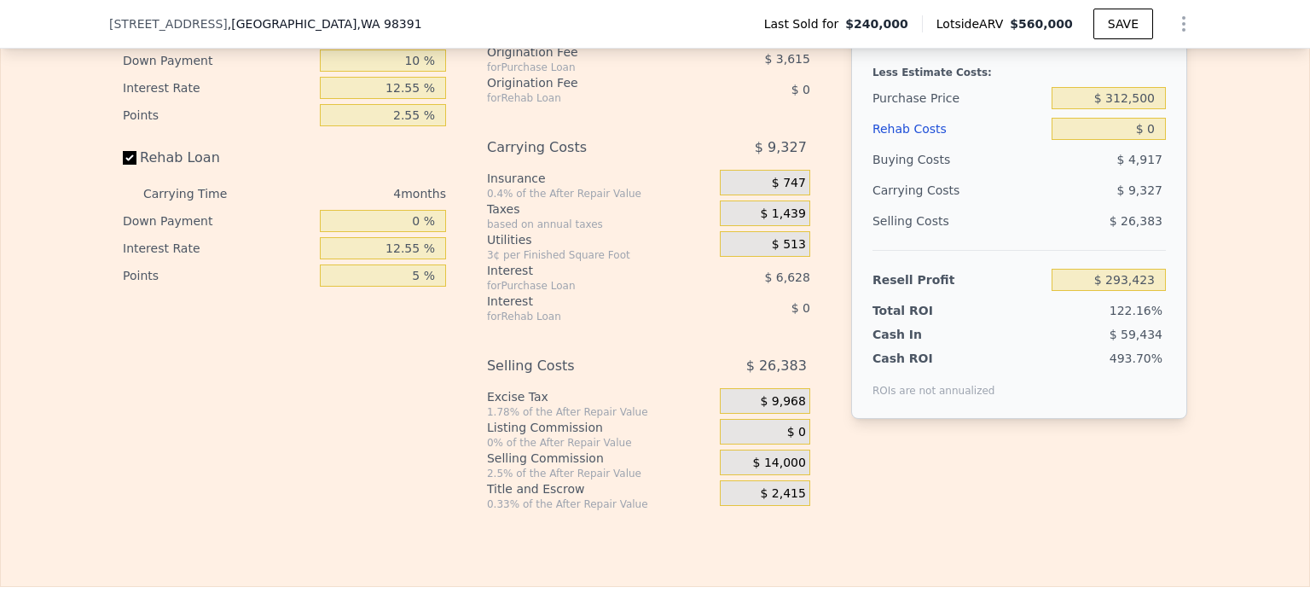
click at [817, 350] on div "Interest-Only Financing Purchase Loan Carrying Time 4 months Down Payment 10 % …" at bounding box center [655, 228] width 1064 height 566
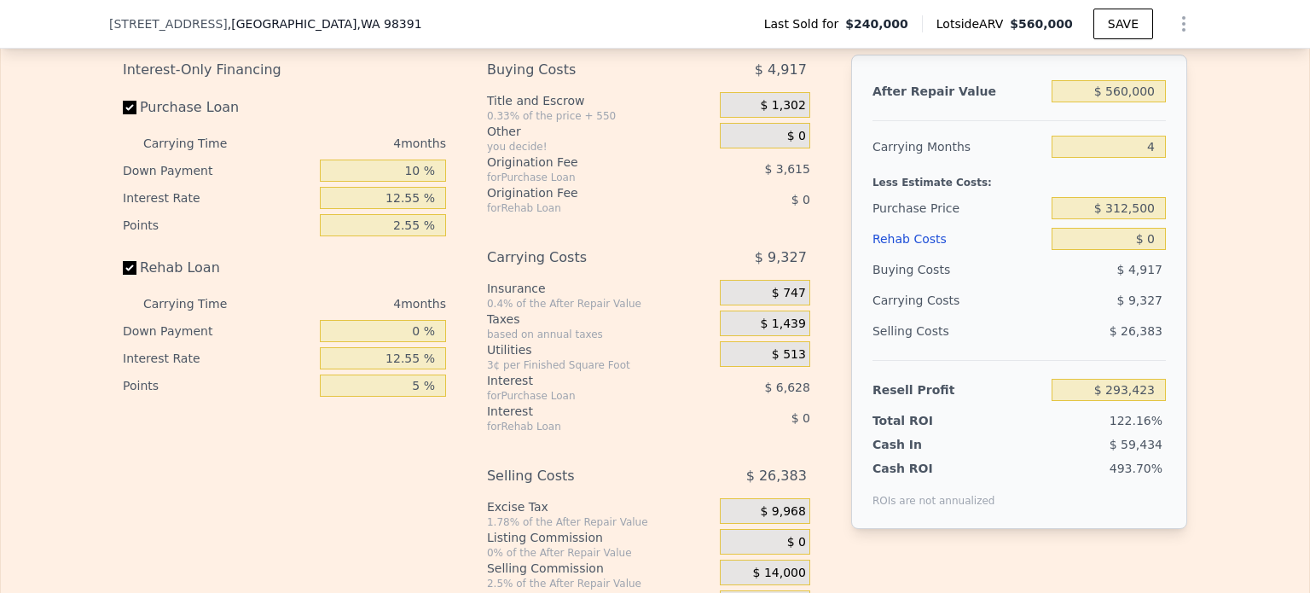
scroll to position [2619, 0]
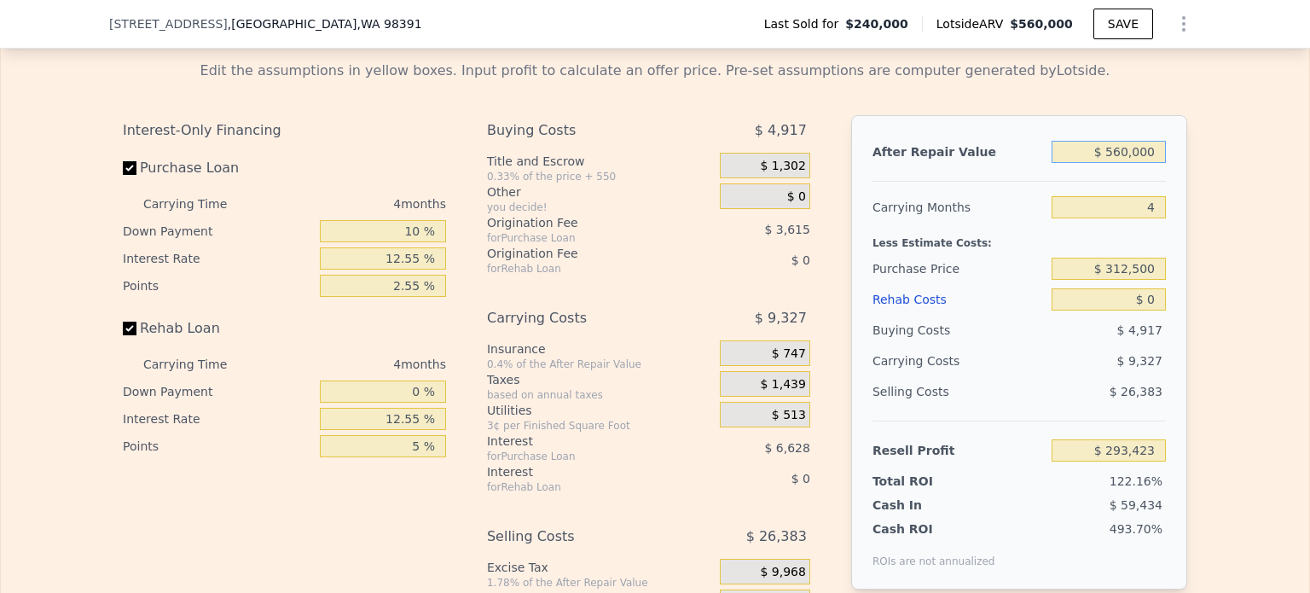
drag, startPoint x: 1107, startPoint y: 174, endPoint x: 1200, endPoint y: 181, distance: 93.2
click at [1200, 181] on div "Edit the assumptions in yellow boxes. Input profit to calculate an offer price.…" at bounding box center [655, 364] width 1308 height 634
type input "$ 510"
type input "-$ 239,512"
type input "$ 510,000"
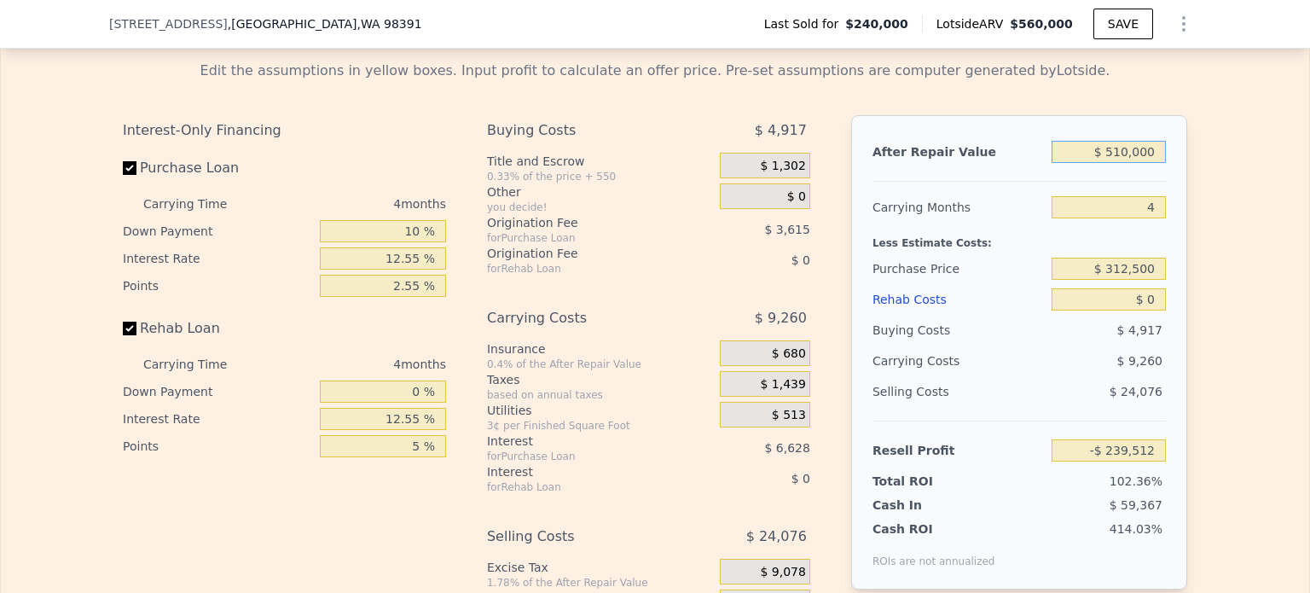
type input "$ 245,797"
type input "$ 510,000"
drag, startPoint x: 1108, startPoint y: 292, endPoint x: 1176, endPoint y: 293, distance: 67.4
click at [1176, 293] on div "After Repair Value $ 510,000 Carrying Months 4 Less Estimate Costs: Purchase Pr…" at bounding box center [1019, 352] width 336 height 474
type input "$ 312,500"
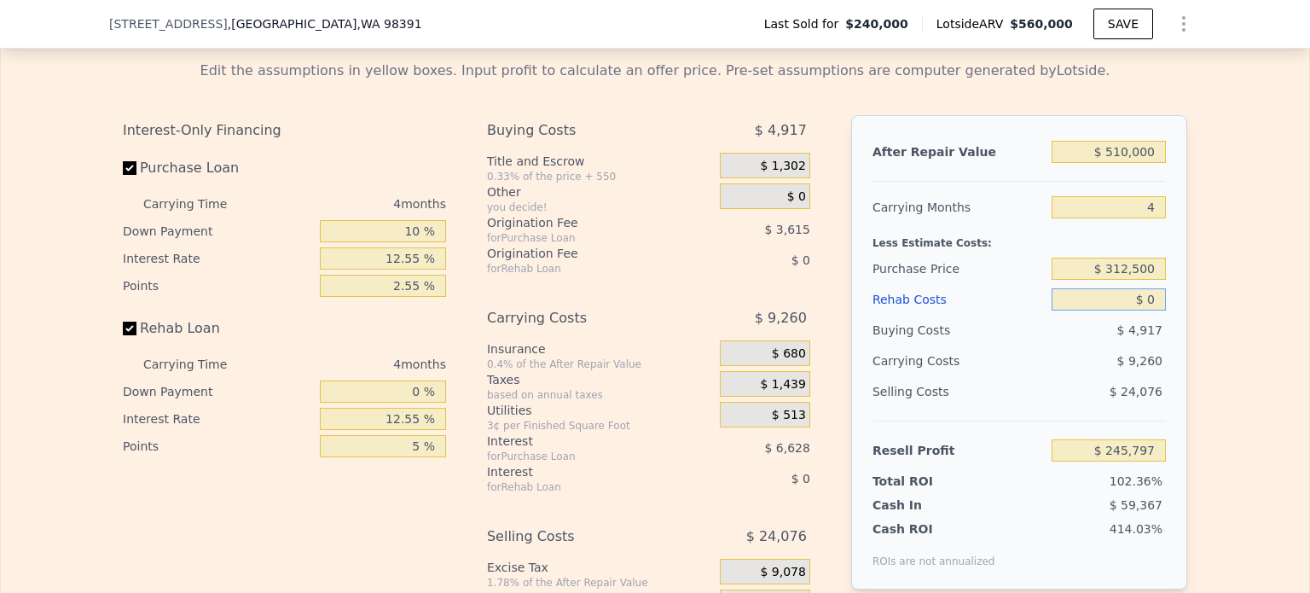
type input "$ 155,033"
drag, startPoint x: 1142, startPoint y: 327, endPoint x: 1159, endPoint y: 327, distance: 17.9
click at [1159, 327] on div "After Repair Value $ 510,000 Carrying Months 4 Less Estimate Costs: Purchase Pr…" at bounding box center [1019, 352] width 336 height 474
type input "$ 6"
type input "$ 155,027"
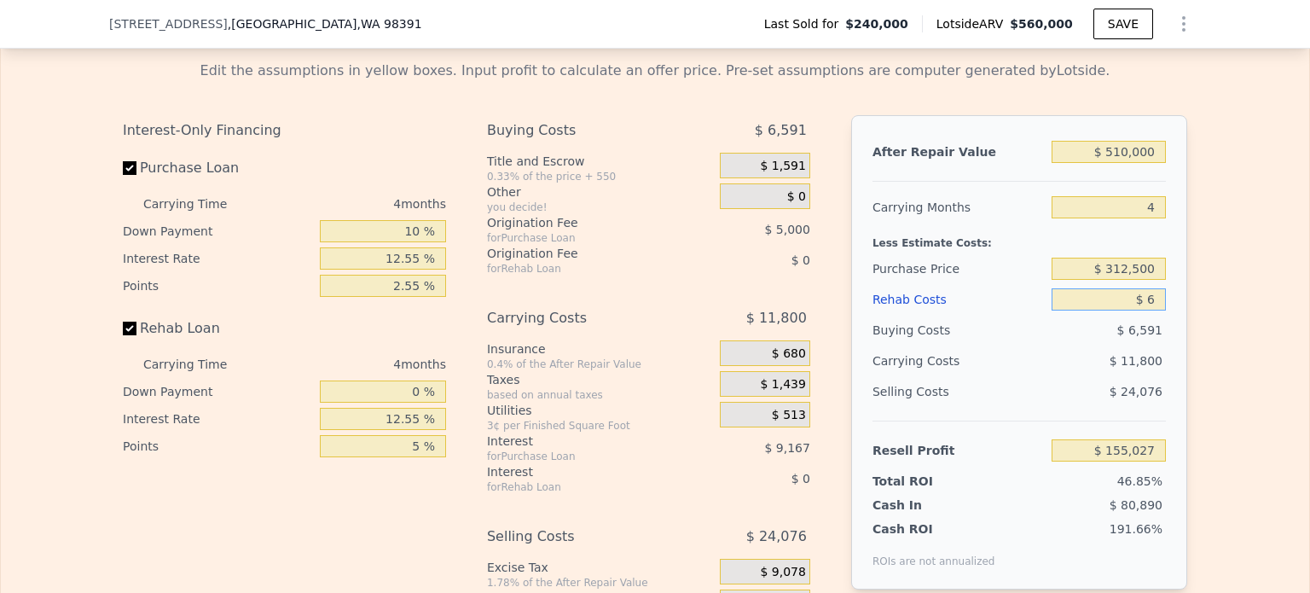
type input "$ 68"
type input "$ 154,964"
type input "$ 68,000"
type input "$ 83,949"
type input "$ 68,000"
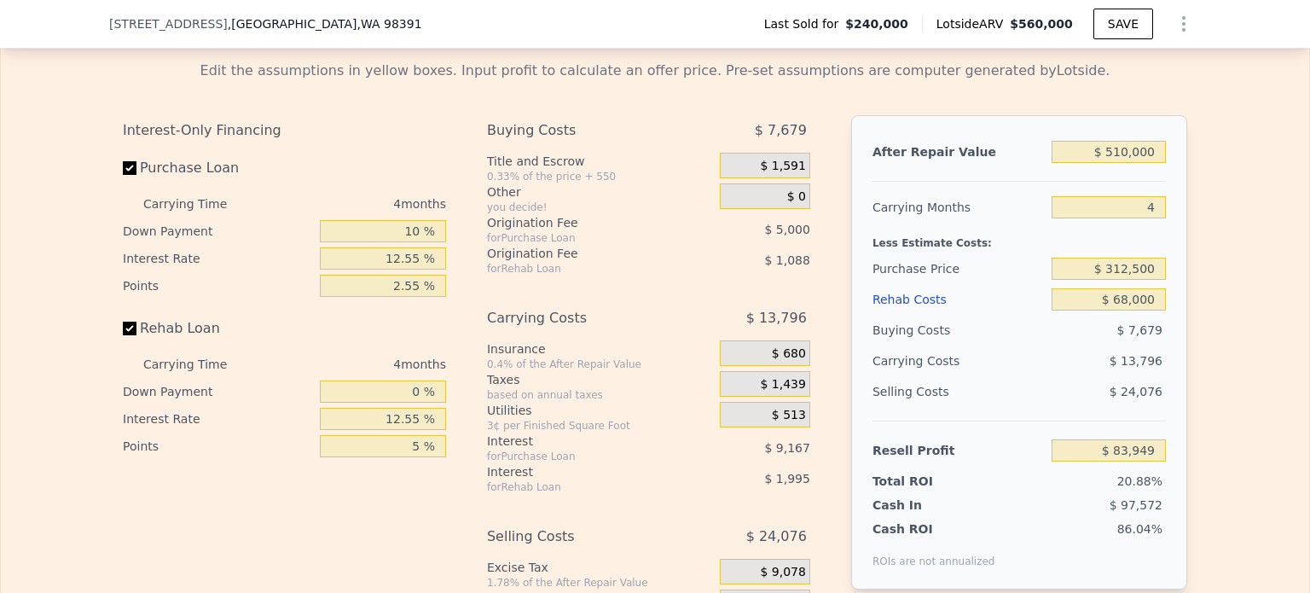
click at [1170, 367] on div "After Repair Value $ 510,000 Carrying Months 4 Less Estimate Costs: Purchase Pr…" at bounding box center [1019, 352] width 336 height 474
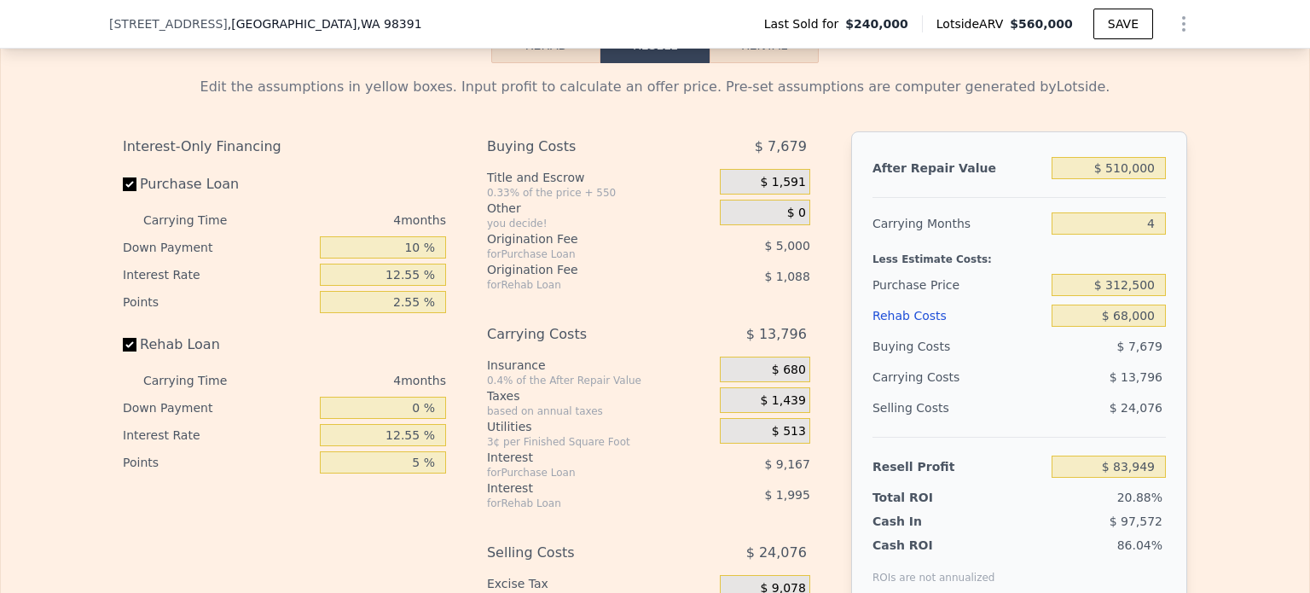
scroll to position [2534, 0]
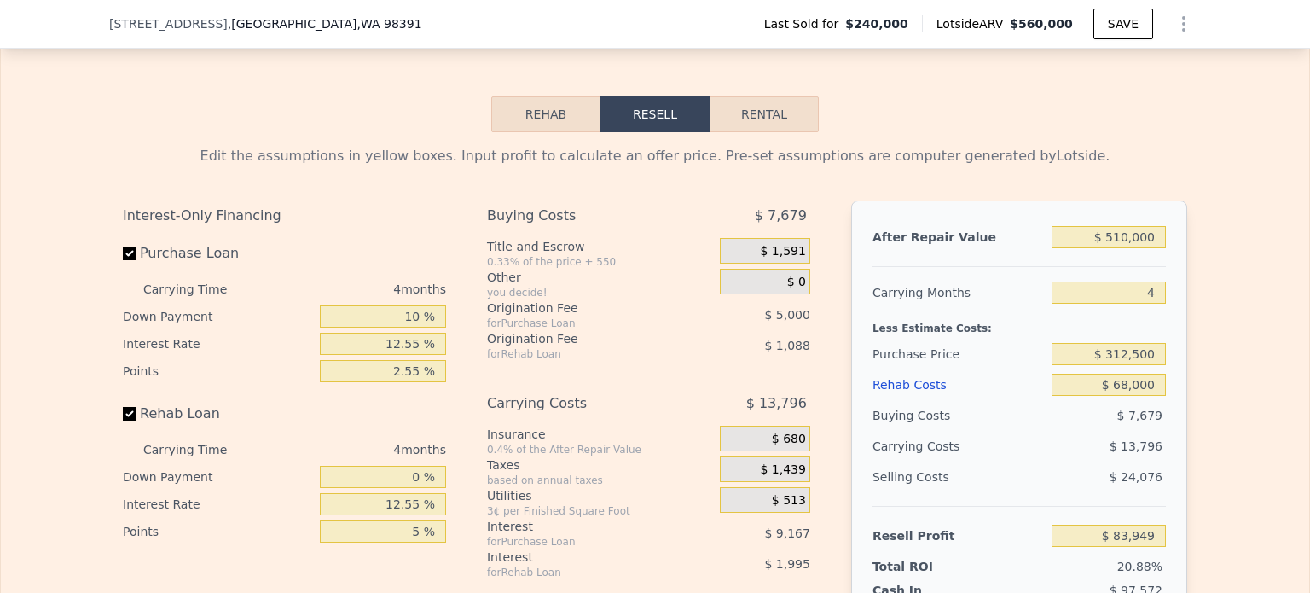
type input "$ 560,000"
type input "$ 0"
type input "$ 279,423"
